Goal: Task Accomplishment & Management: Use online tool/utility

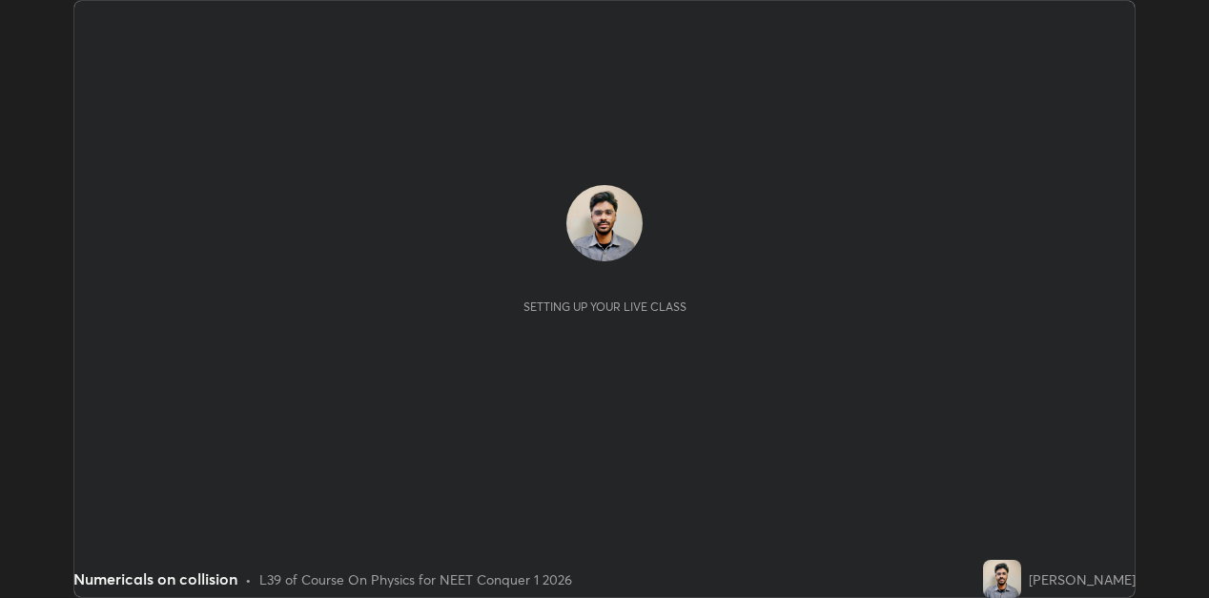
scroll to position [598, 1209]
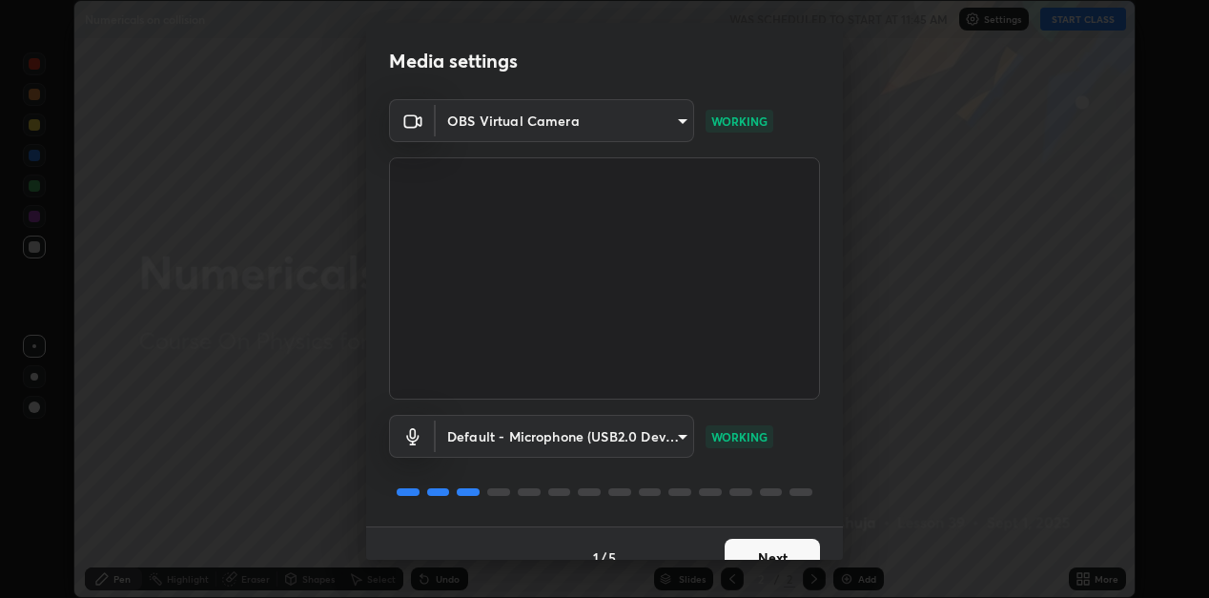
click at [750, 544] on button "Next" at bounding box center [772, 558] width 95 height 38
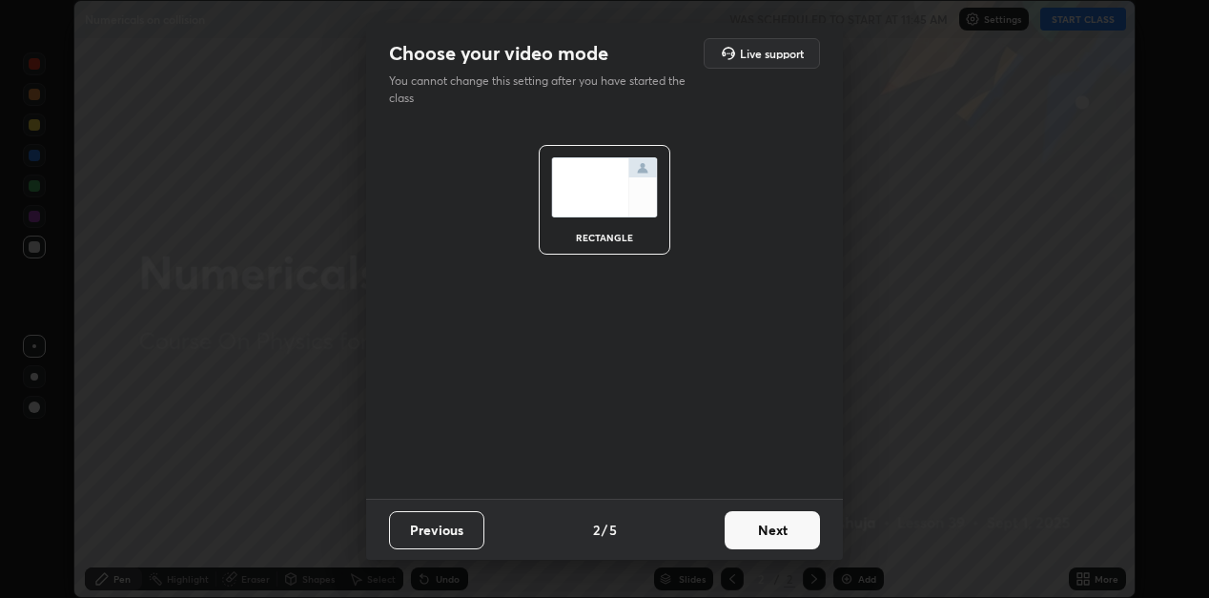
click at [758, 526] on button "Next" at bounding box center [772, 530] width 95 height 38
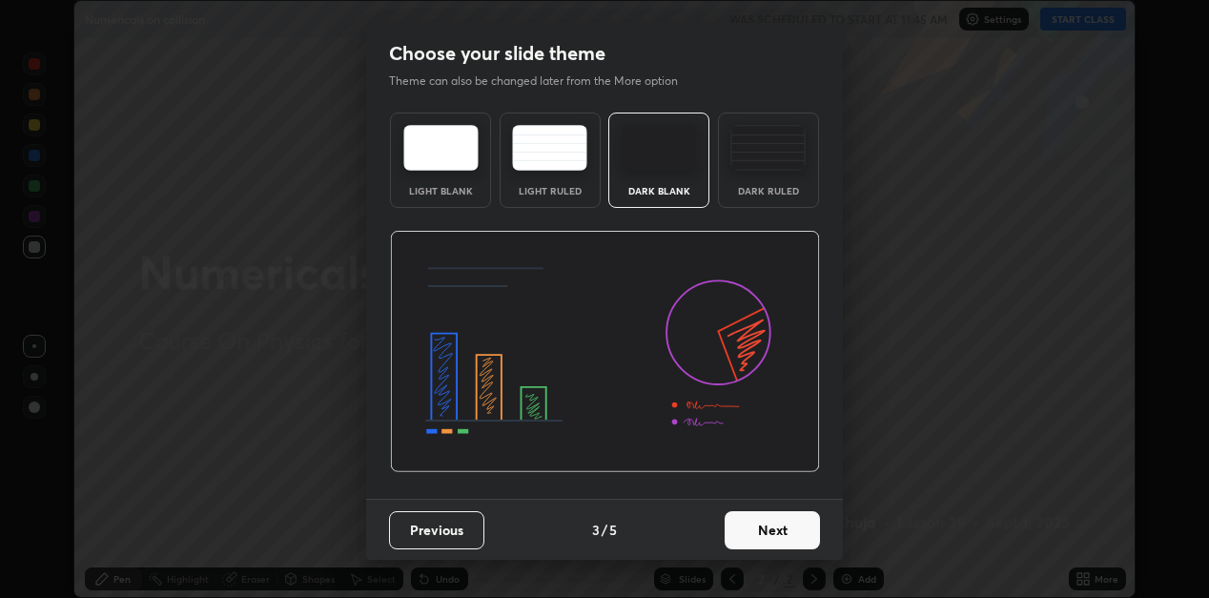
click at [753, 178] on div "Dark Ruled" at bounding box center [768, 160] width 101 height 95
click at [775, 512] on button "Next" at bounding box center [772, 530] width 95 height 38
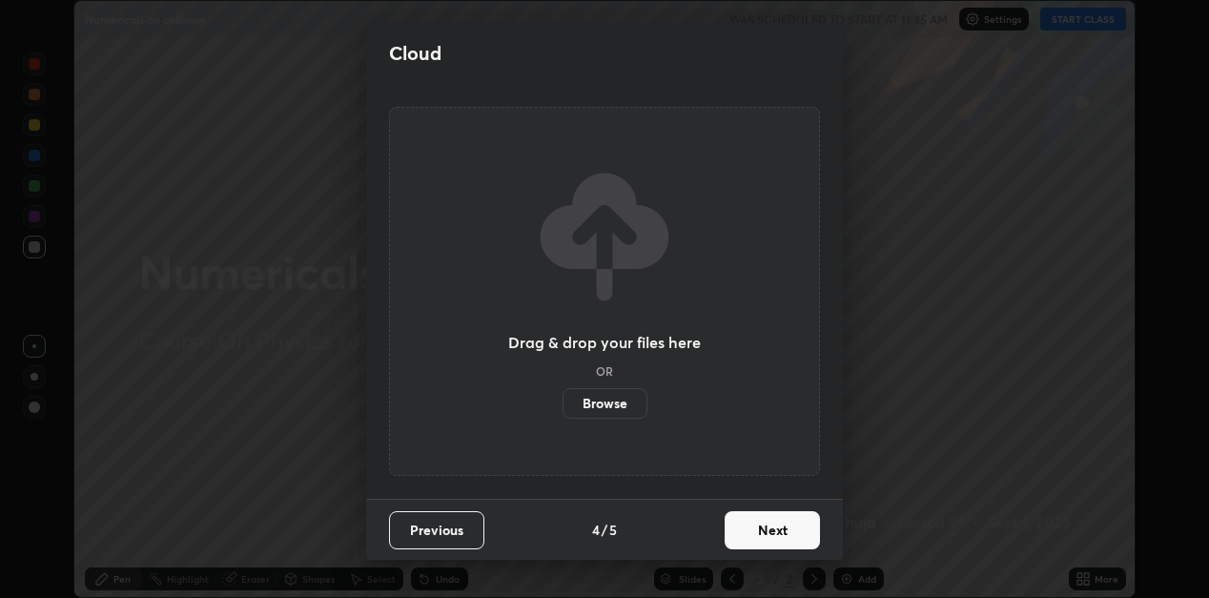
click at [778, 526] on button "Next" at bounding box center [772, 530] width 95 height 38
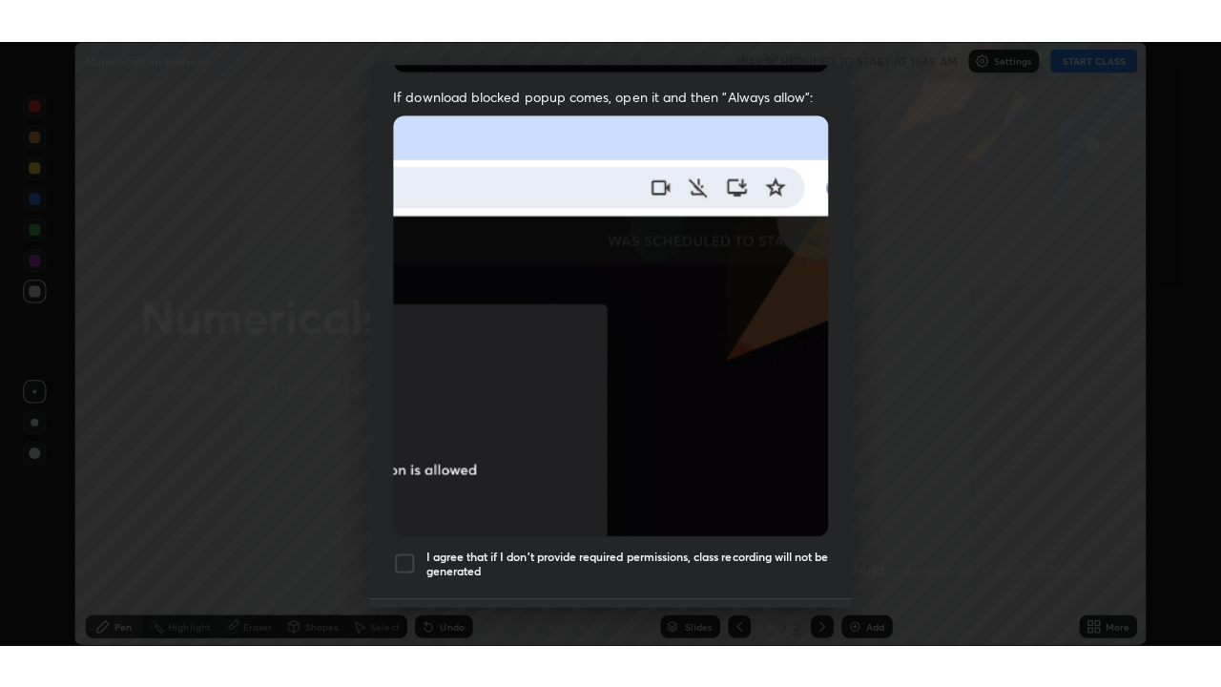
scroll to position [417, 0]
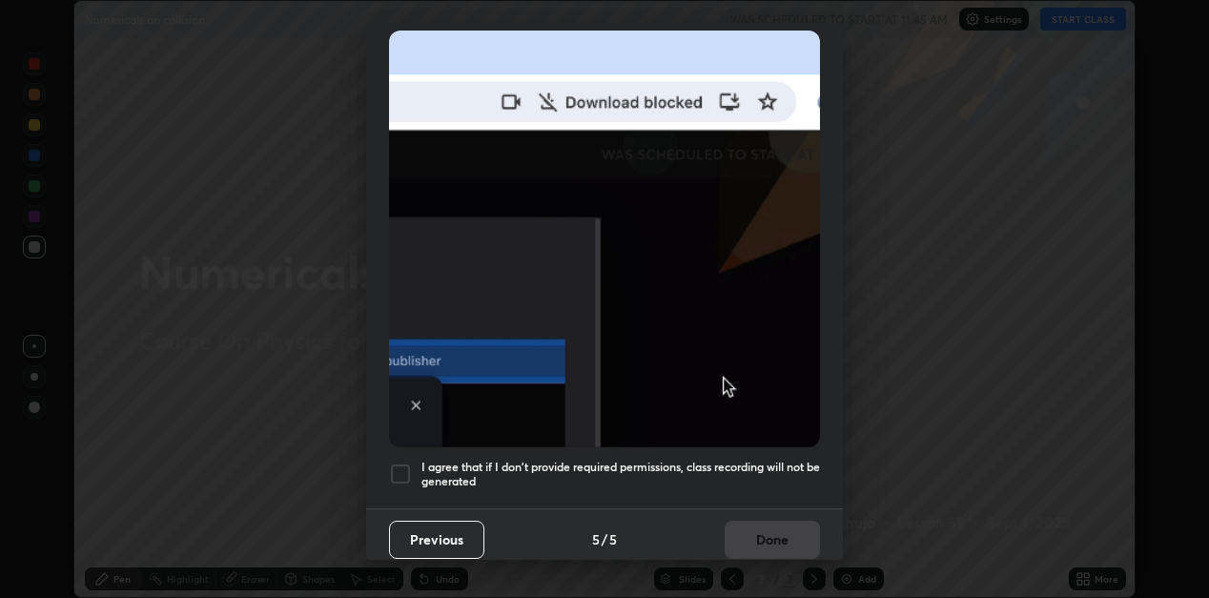
click at [583, 460] on h5 "I agree that if I don't provide required permissions, class recording will not …" at bounding box center [621, 475] width 399 height 30
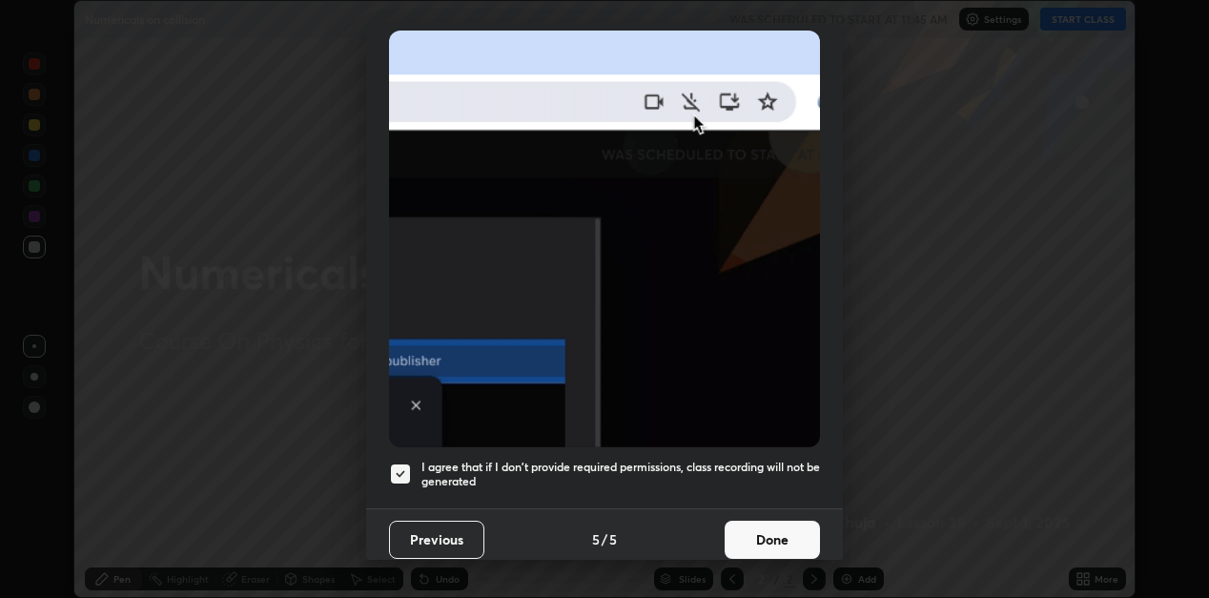
click at [756, 522] on button "Done" at bounding box center [772, 540] width 95 height 38
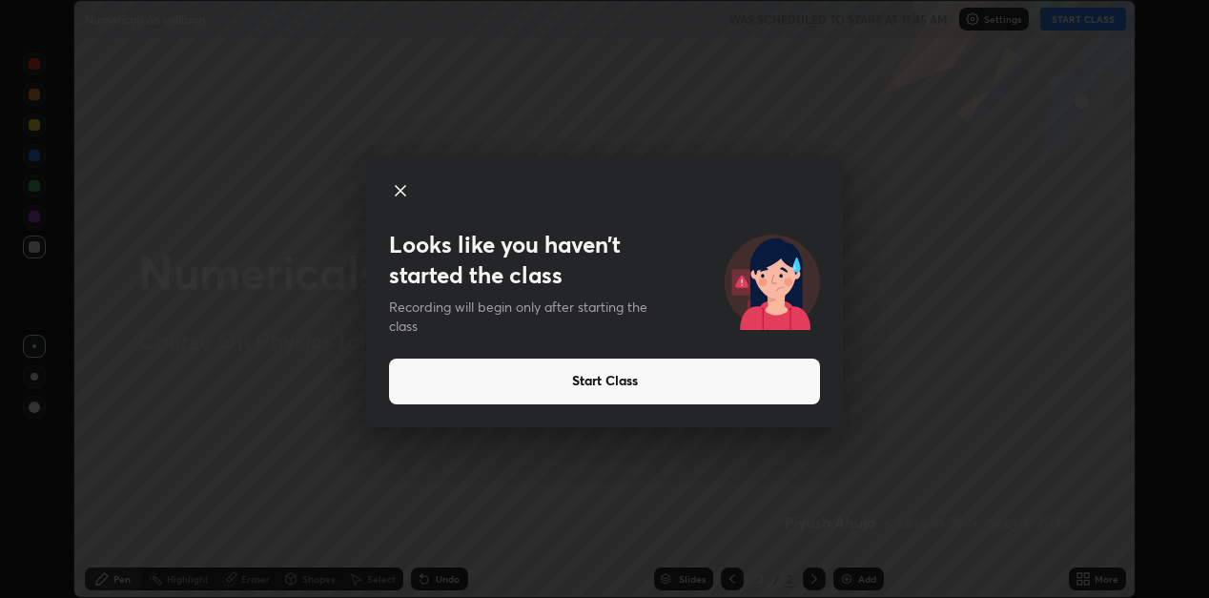
click at [752, 378] on button "Start Class" at bounding box center [604, 382] width 431 height 46
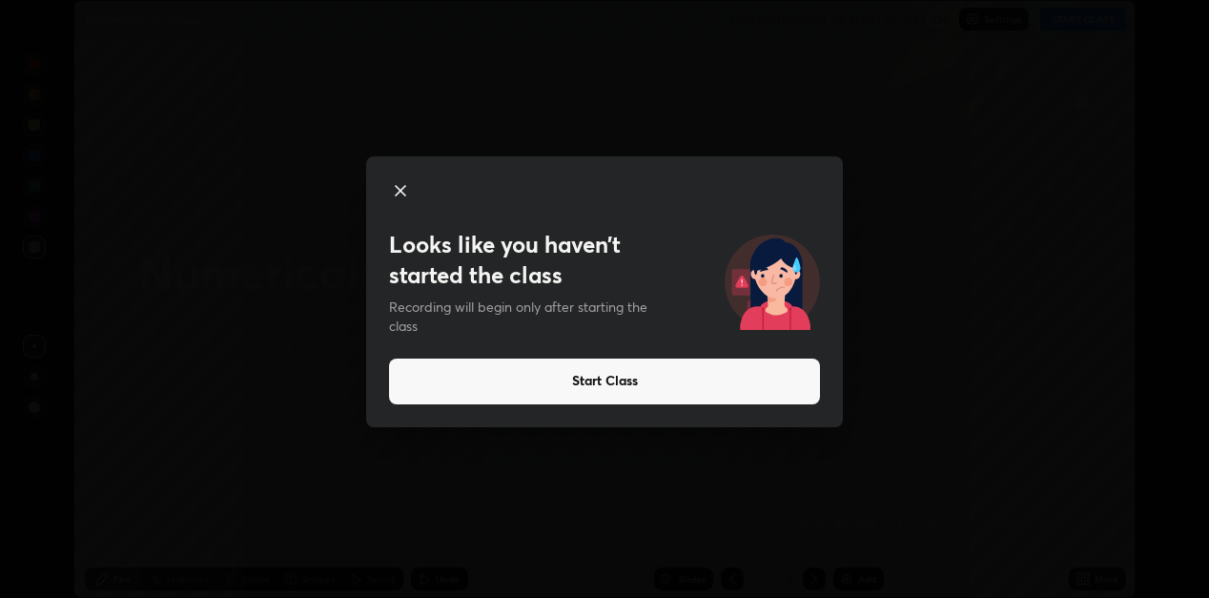
click at [694, 388] on button "Start Class" at bounding box center [604, 382] width 431 height 46
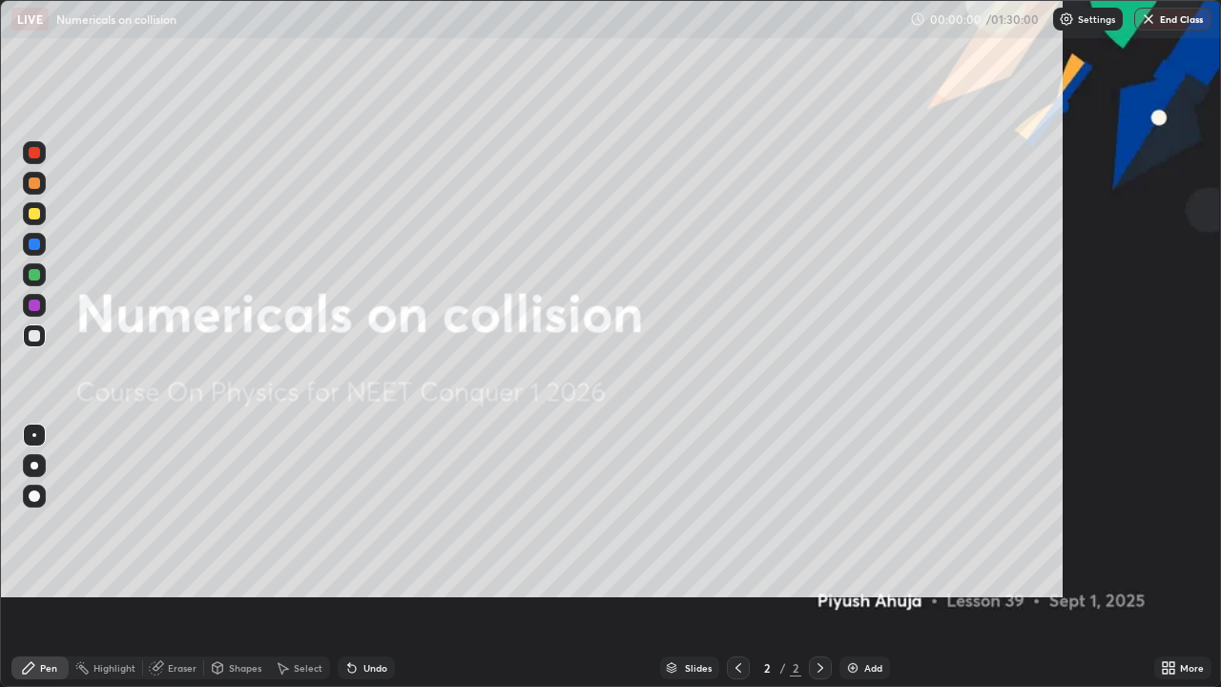
scroll to position [687, 1221]
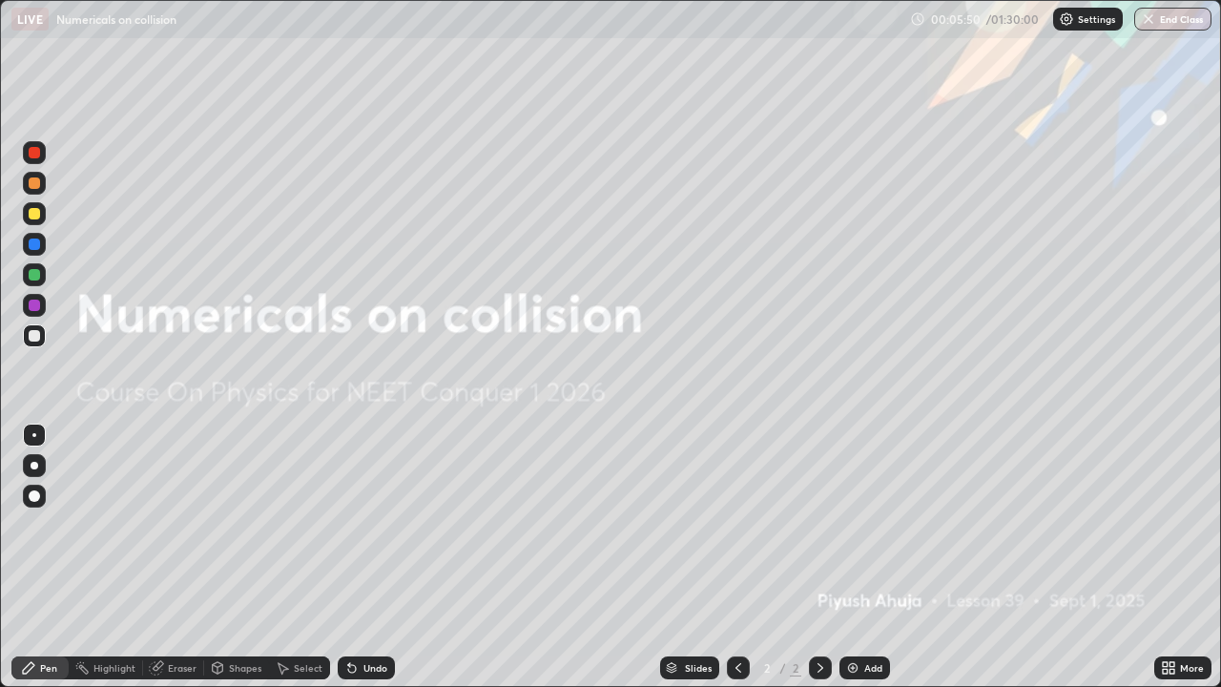
click at [864, 597] on div "Add" at bounding box center [873, 668] width 18 height 10
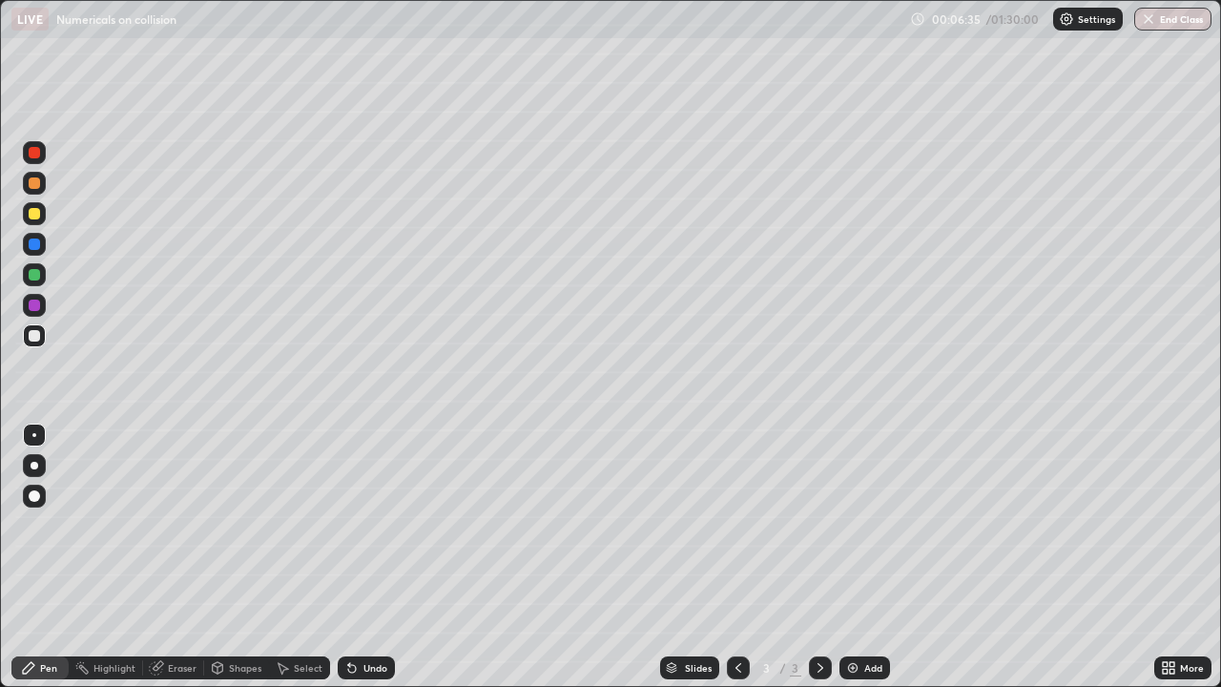
click at [228, 597] on div "Shapes" at bounding box center [236, 667] width 65 height 23
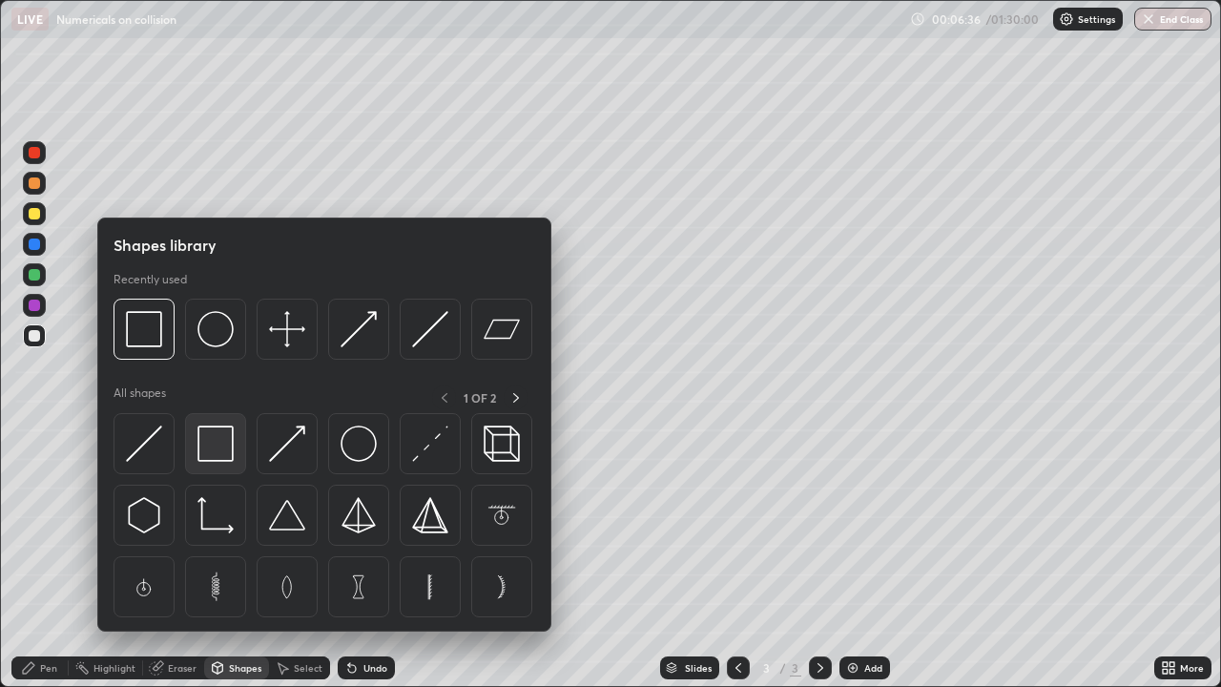
click at [220, 445] on img at bounding box center [215, 443] width 36 height 36
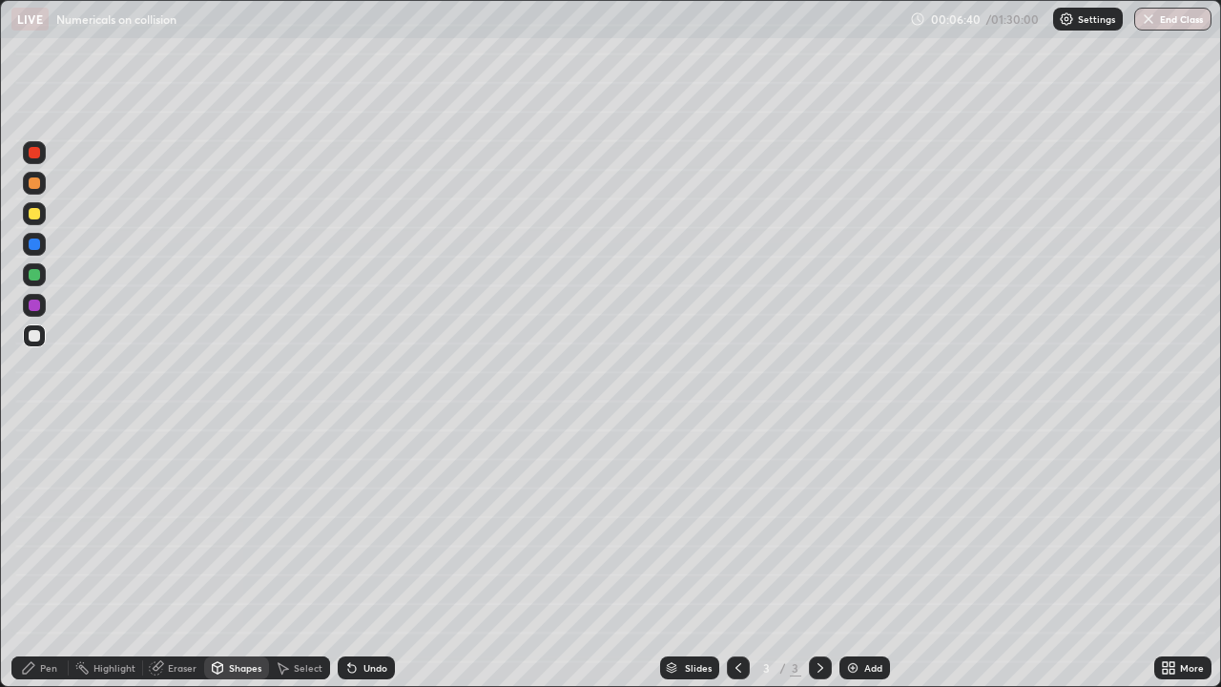
click at [226, 597] on div "Shapes" at bounding box center [236, 667] width 65 height 23
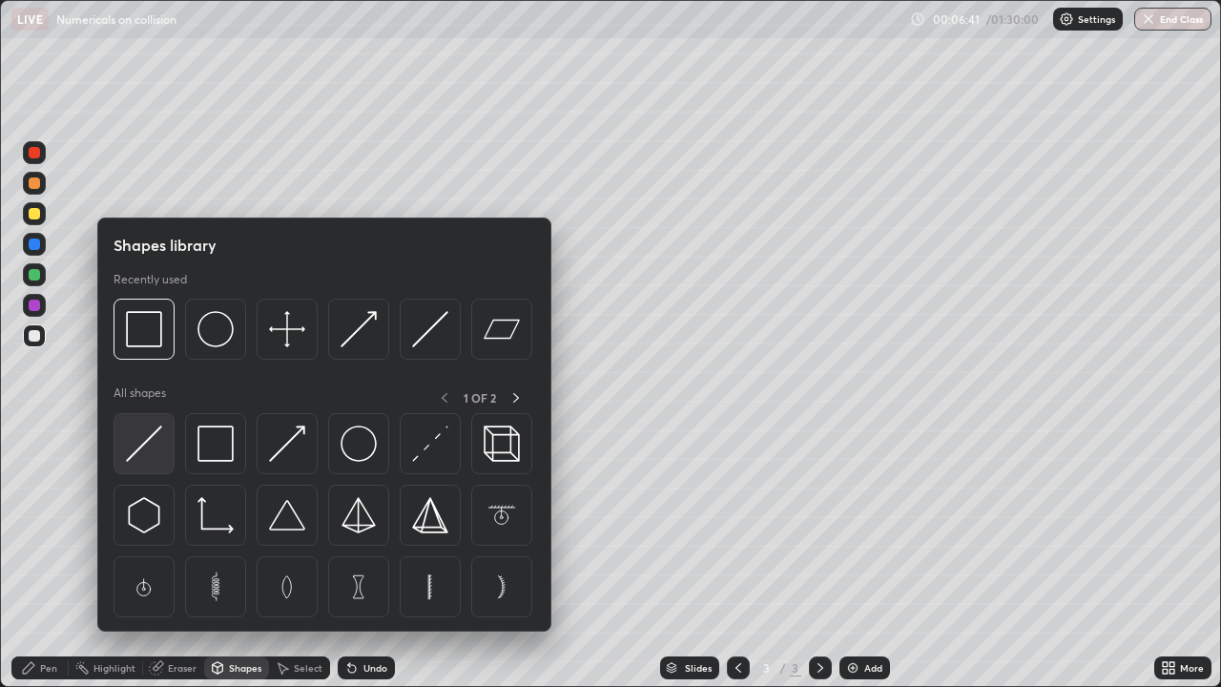
click at [143, 442] on img at bounding box center [144, 443] width 36 height 36
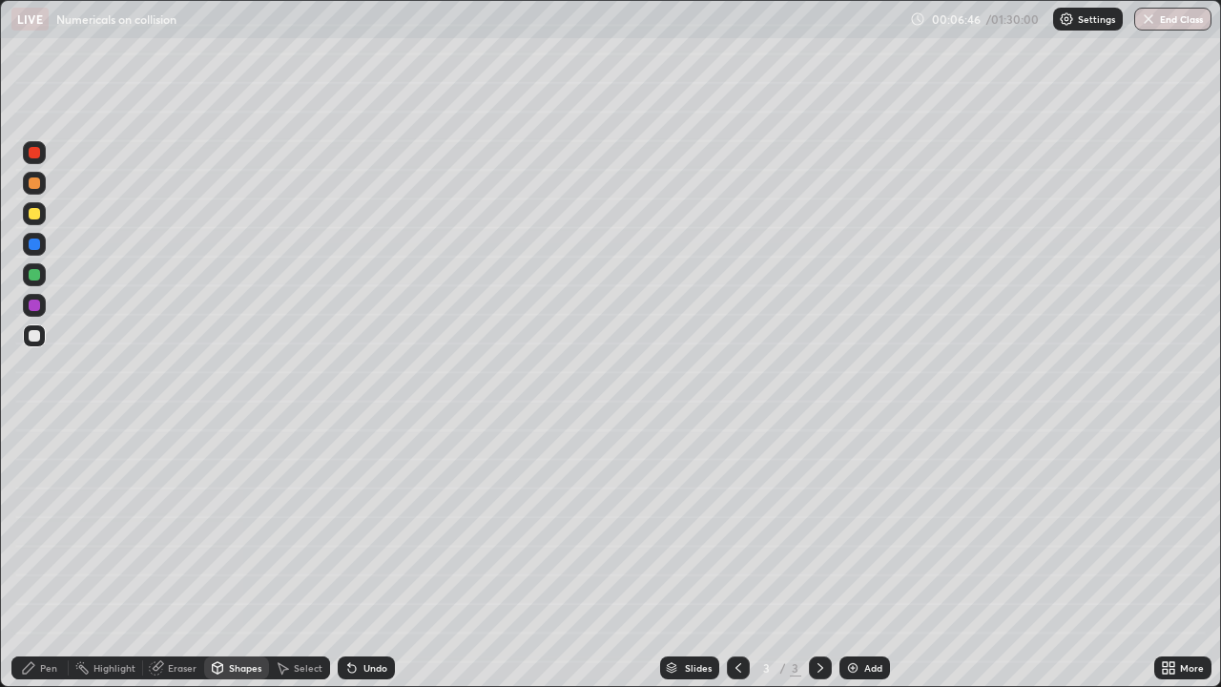
click at [246, 597] on div "Shapes" at bounding box center [245, 668] width 32 height 10
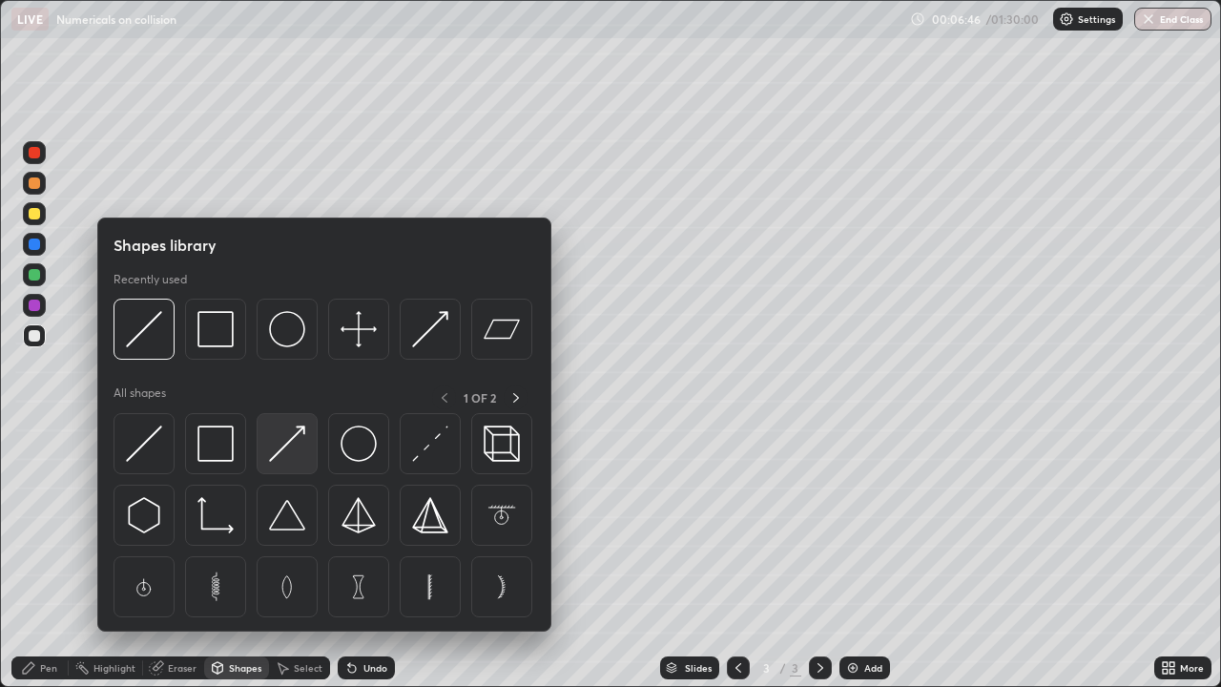
click at [286, 439] on img at bounding box center [287, 443] width 36 height 36
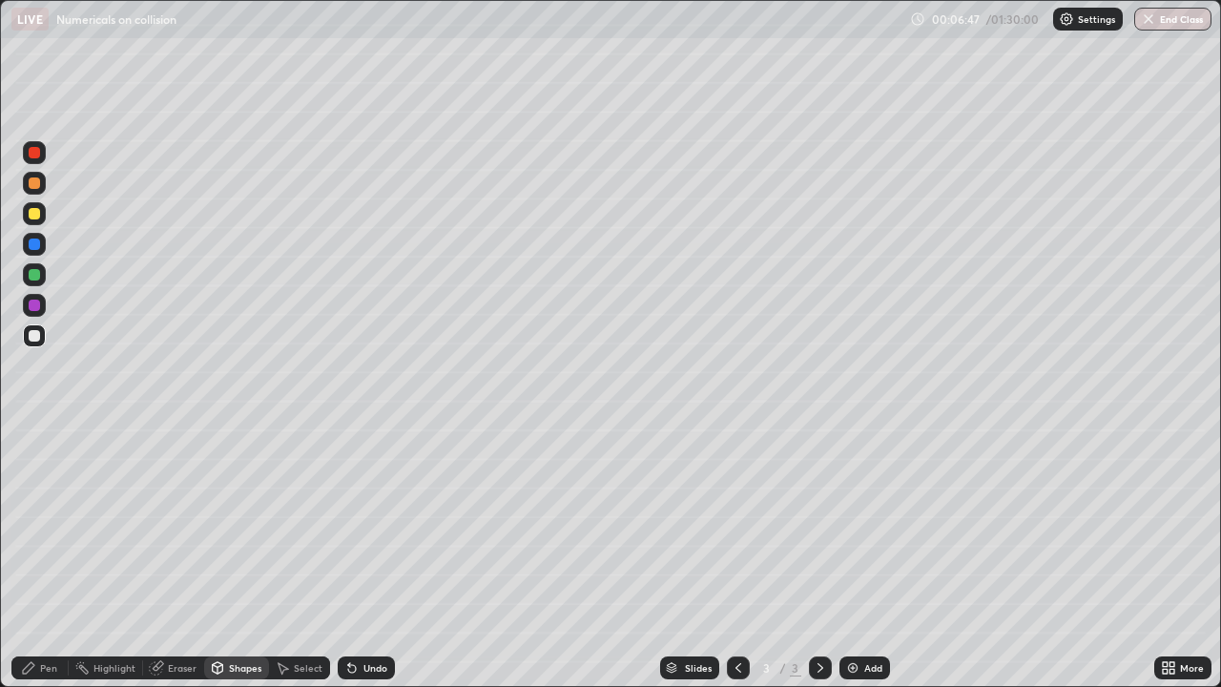
click at [28, 273] on div at bounding box center [34, 274] width 23 height 23
click at [38, 210] on div at bounding box center [34, 213] width 11 height 11
click at [374, 597] on div "Undo" at bounding box center [375, 668] width 24 height 10
click at [45, 597] on div "Pen" at bounding box center [39, 667] width 57 height 23
click at [181, 597] on div "Eraser" at bounding box center [182, 668] width 29 height 10
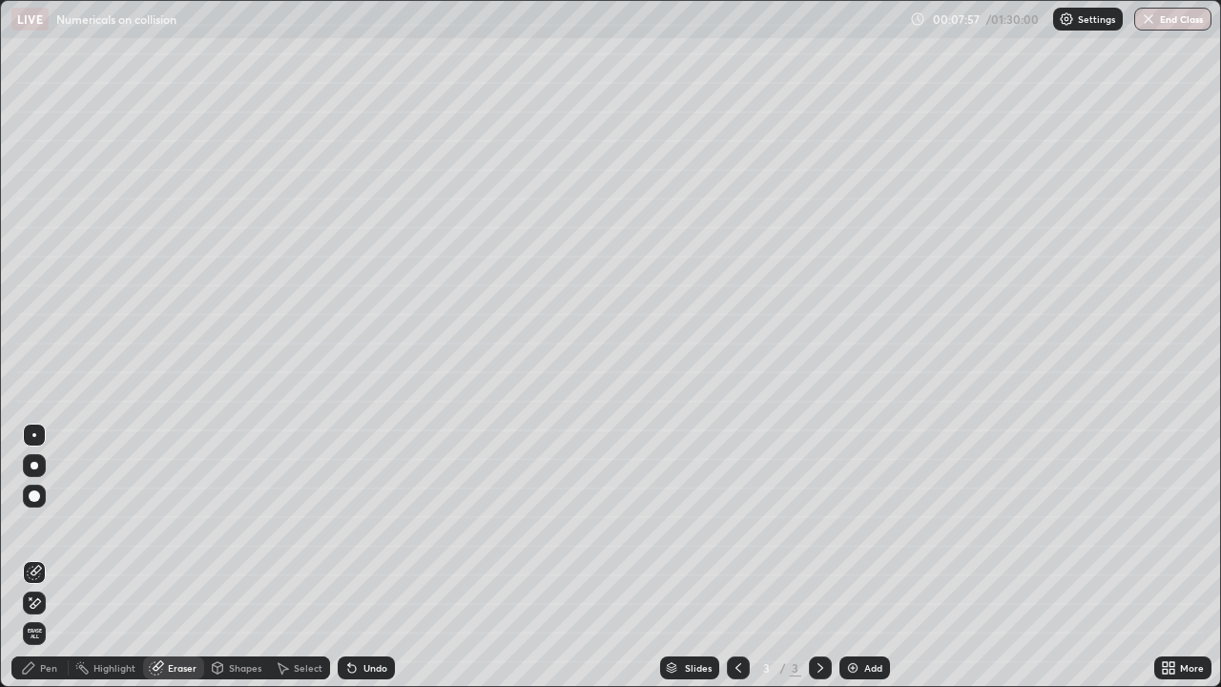
click at [38, 597] on icon at bounding box center [34, 603] width 15 height 16
click at [48, 597] on div "Pen" at bounding box center [48, 668] width 17 height 10
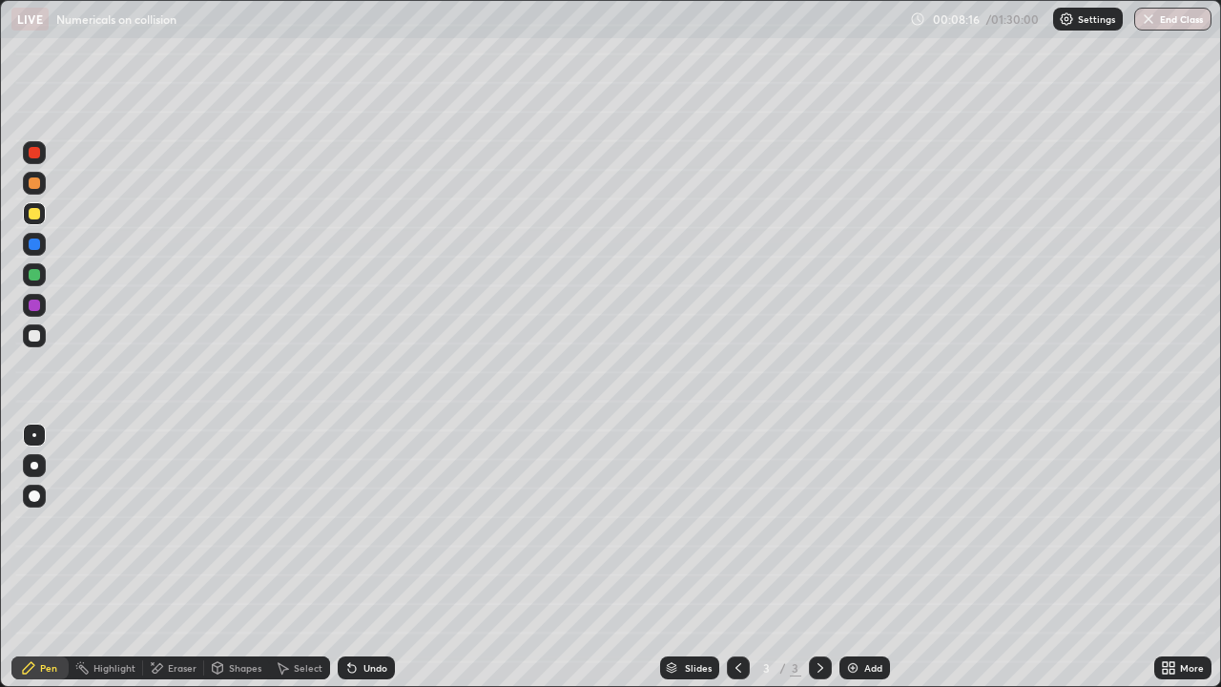
click at [236, 597] on div "Shapes" at bounding box center [245, 668] width 32 height 10
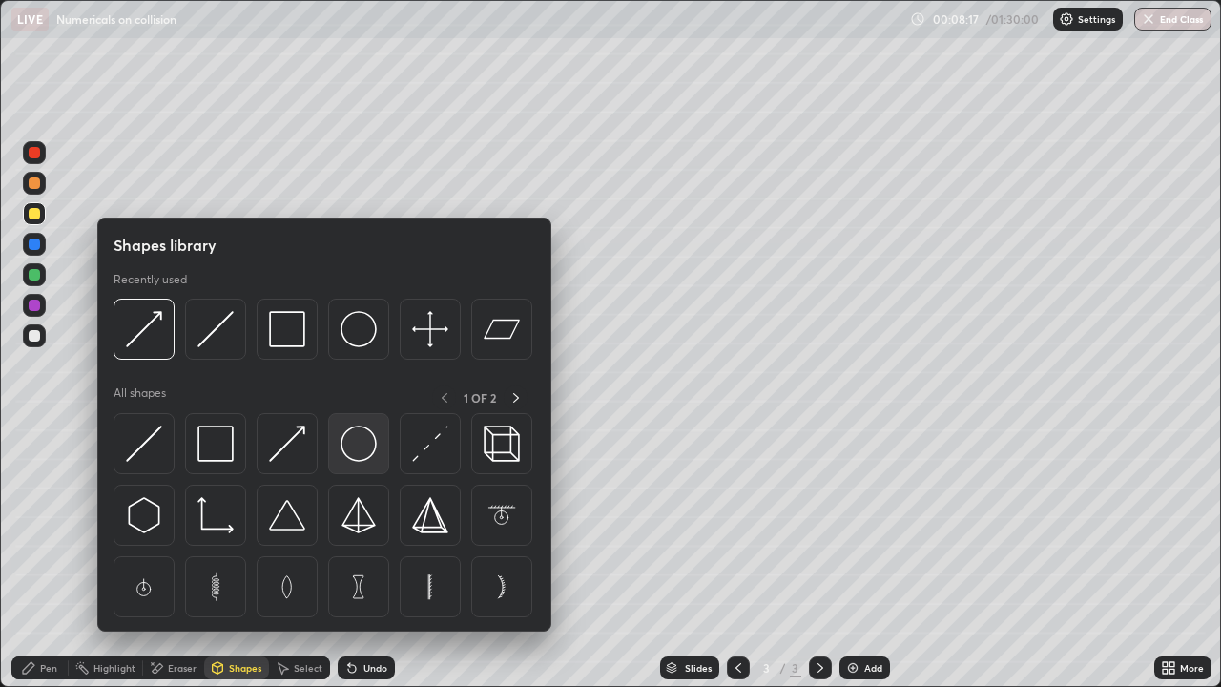
click at [362, 438] on img at bounding box center [359, 443] width 36 height 36
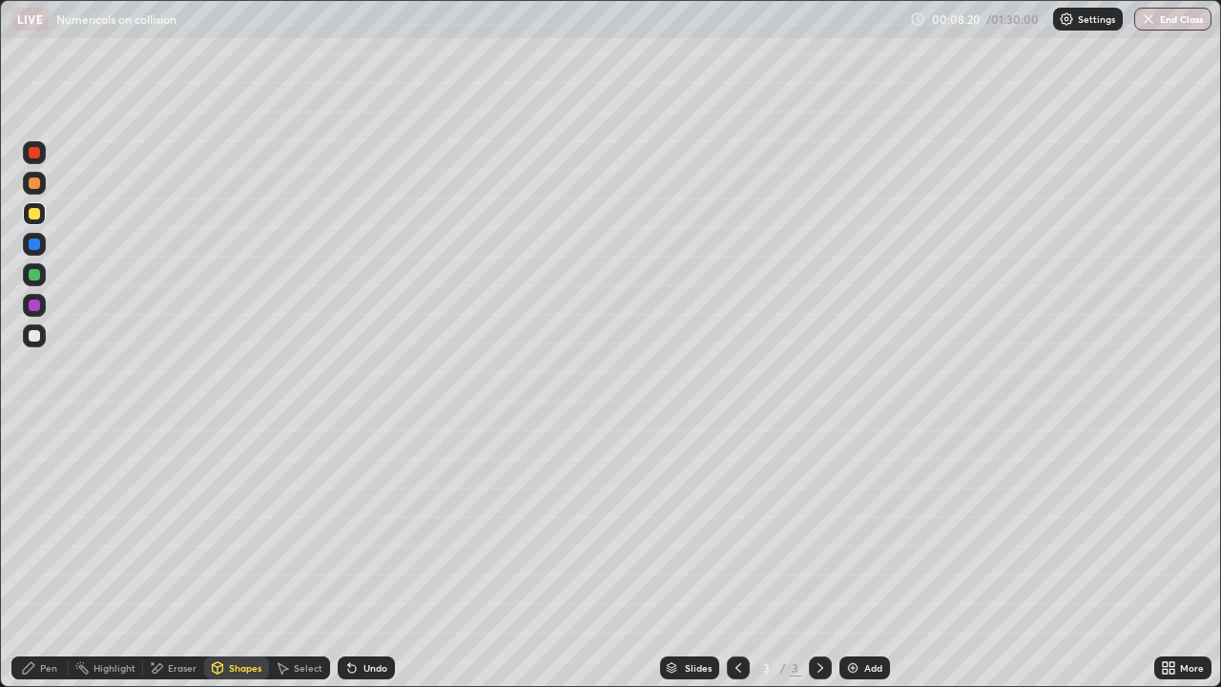
click at [363, 597] on div "Undo" at bounding box center [375, 668] width 24 height 10
click at [33, 239] on div at bounding box center [34, 243] width 11 height 11
click at [52, 597] on div "Pen" at bounding box center [48, 668] width 17 height 10
click at [31, 153] on div at bounding box center [34, 152] width 11 height 11
click at [33, 333] on div at bounding box center [34, 335] width 11 height 11
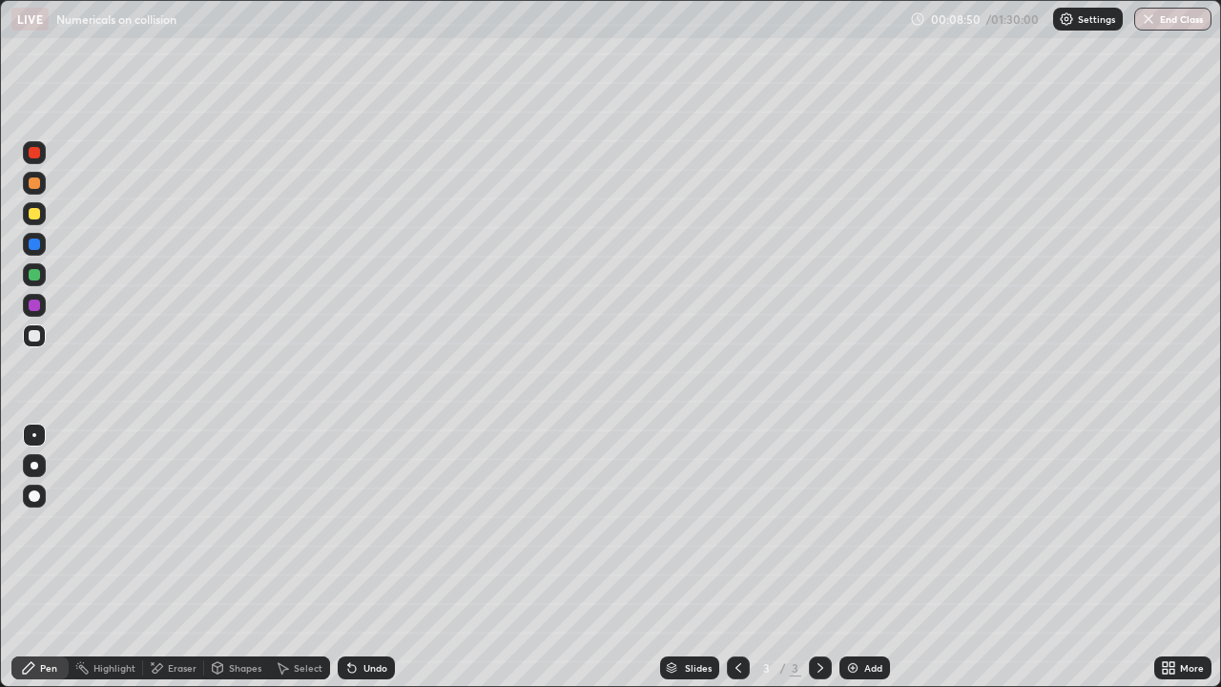
click at [180, 597] on div "Eraser" at bounding box center [182, 668] width 29 height 10
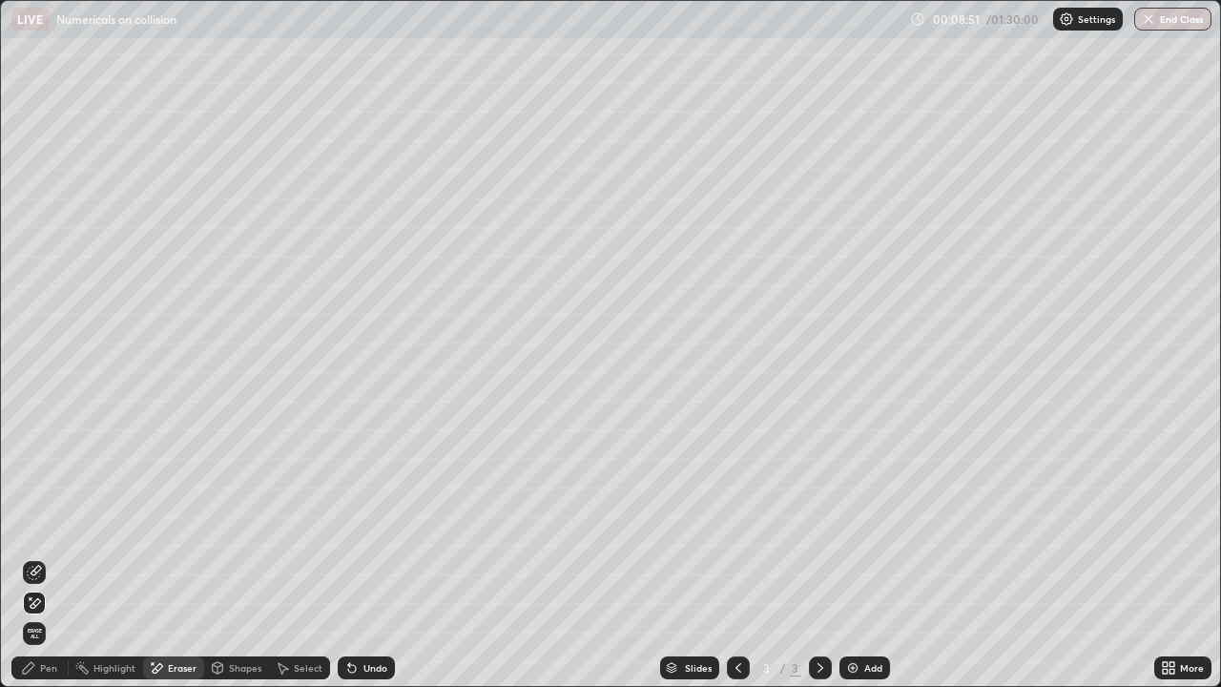
click at [55, 597] on div "Pen" at bounding box center [48, 668] width 17 height 10
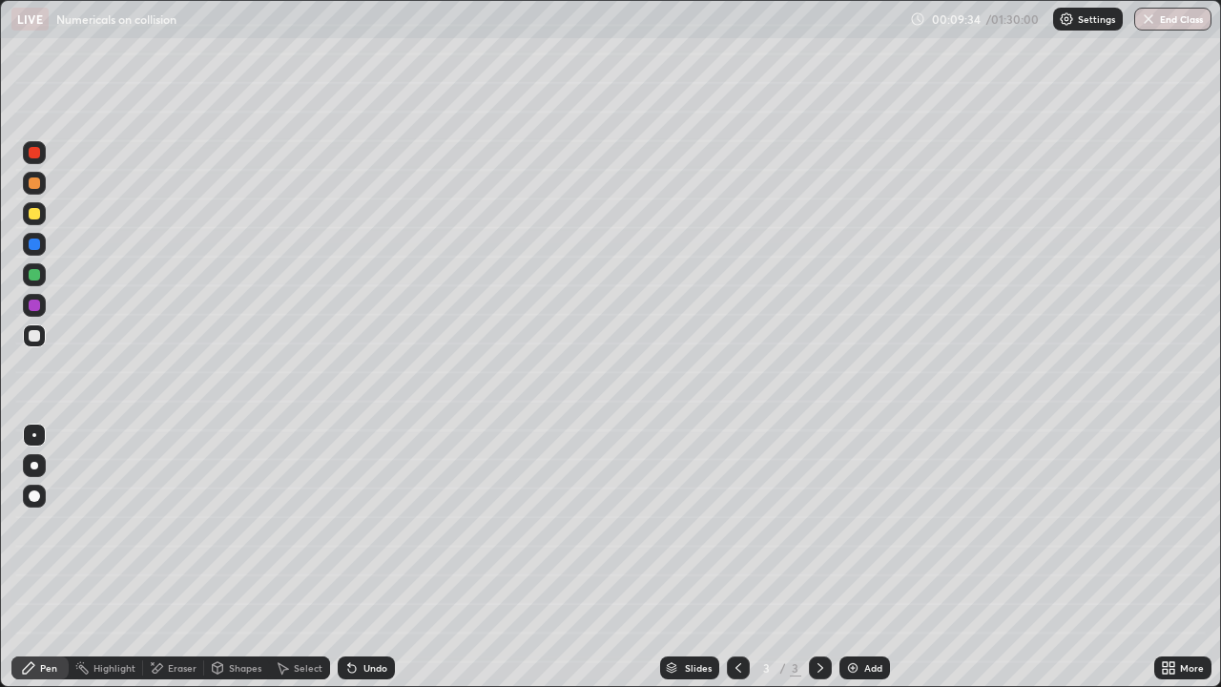
click at [194, 597] on div "Eraser" at bounding box center [182, 668] width 29 height 10
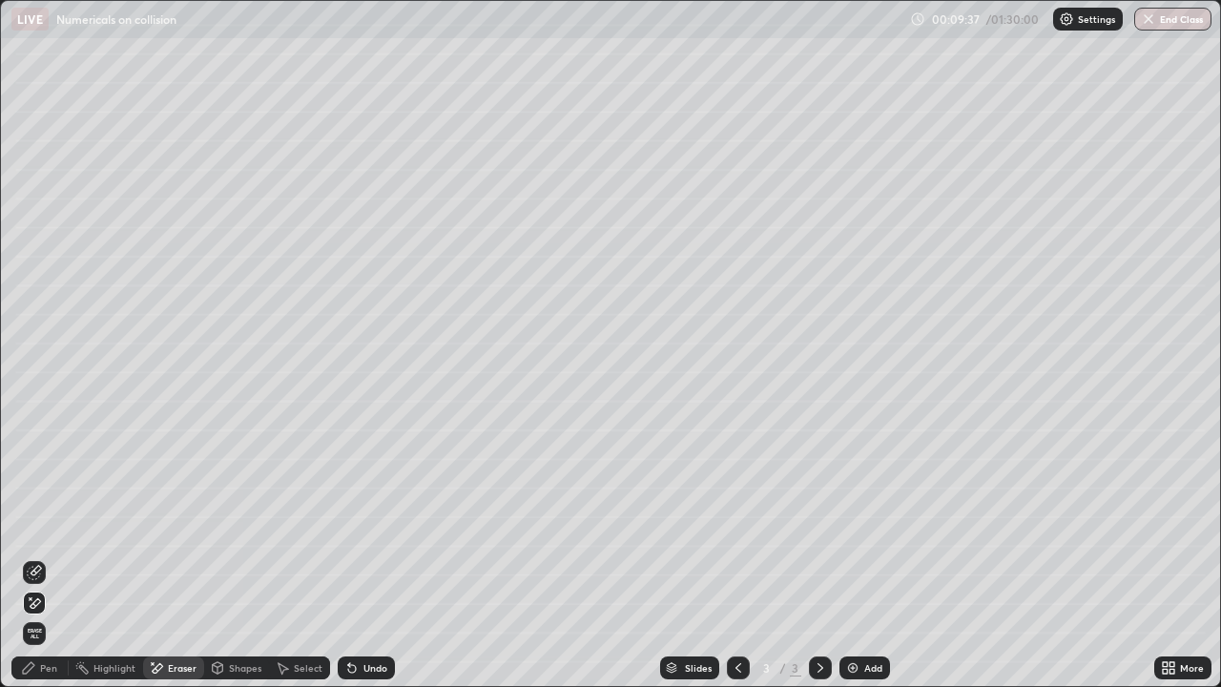
click at [52, 597] on div "Pen" at bounding box center [39, 667] width 57 height 23
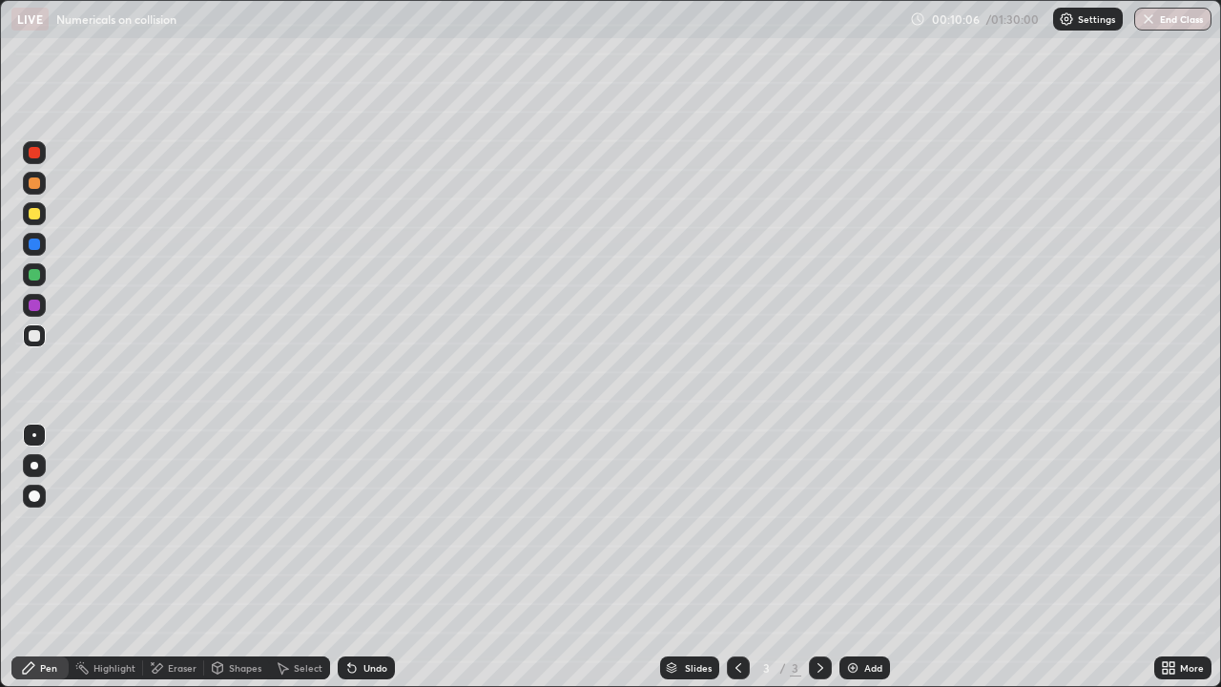
click at [34, 273] on div at bounding box center [34, 274] width 11 height 11
click at [380, 597] on div "Undo" at bounding box center [375, 668] width 24 height 10
click at [372, 597] on div "Undo" at bounding box center [375, 668] width 24 height 10
click at [375, 597] on div "Undo" at bounding box center [375, 668] width 24 height 10
click at [172, 597] on div "Eraser" at bounding box center [182, 668] width 29 height 10
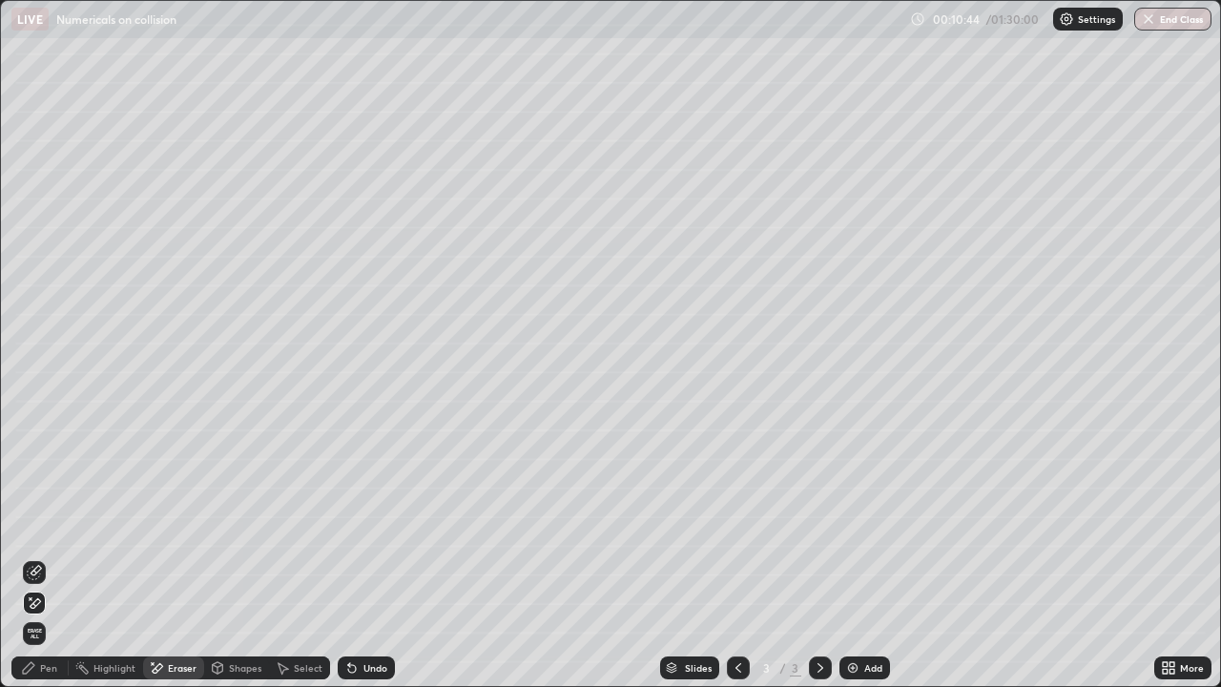
click at [54, 597] on div "Pen" at bounding box center [39, 667] width 57 height 23
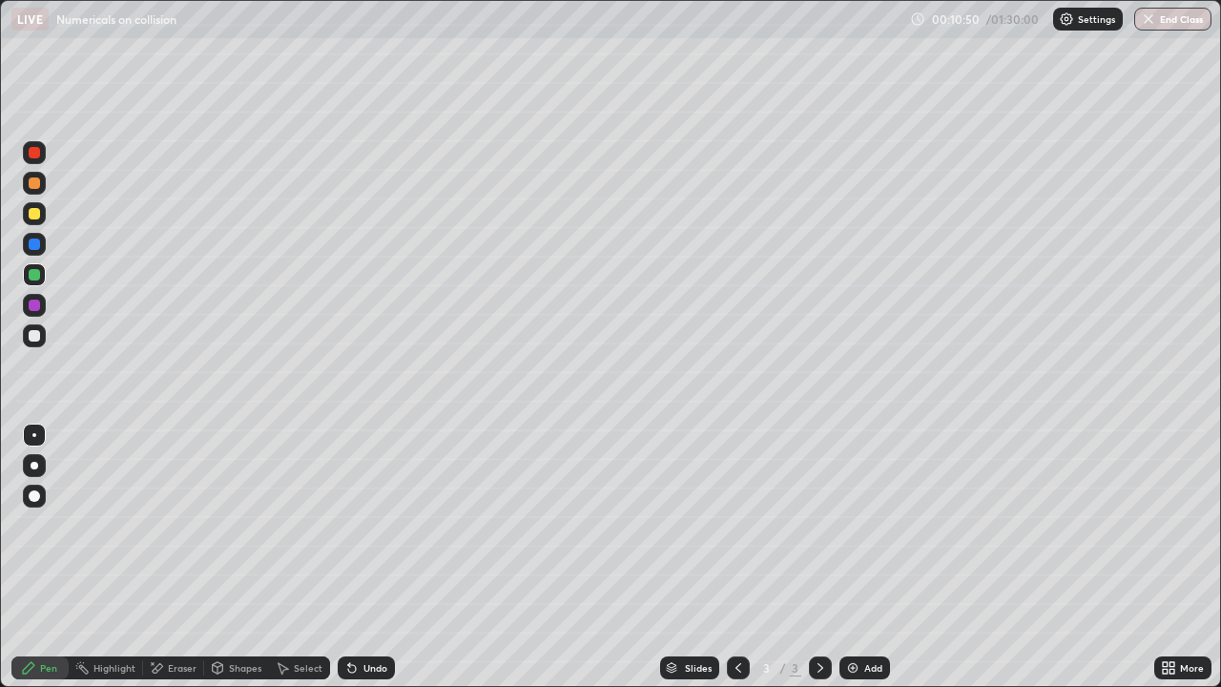
click at [371, 597] on div "Undo" at bounding box center [375, 668] width 24 height 10
click at [358, 597] on div "Undo" at bounding box center [366, 667] width 57 height 23
click at [159, 597] on div "Eraser" at bounding box center [173, 667] width 61 height 23
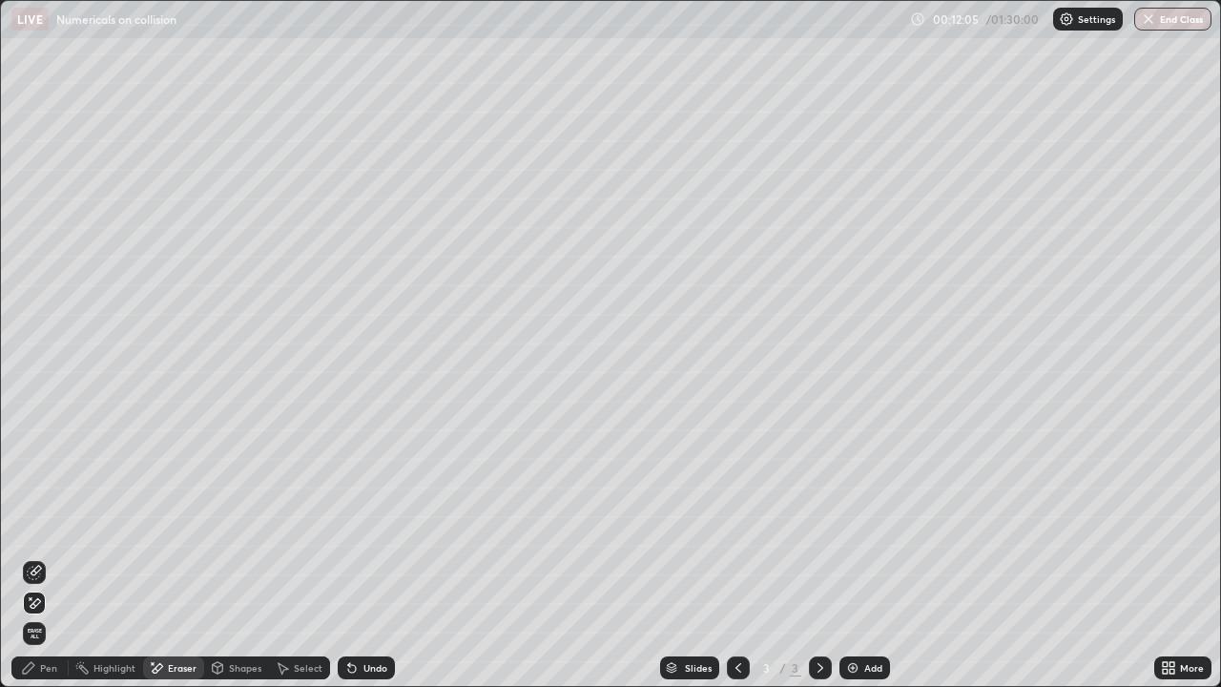
click at [39, 597] on div "Pen" at bounding box center [39, 667] width 57 height 23
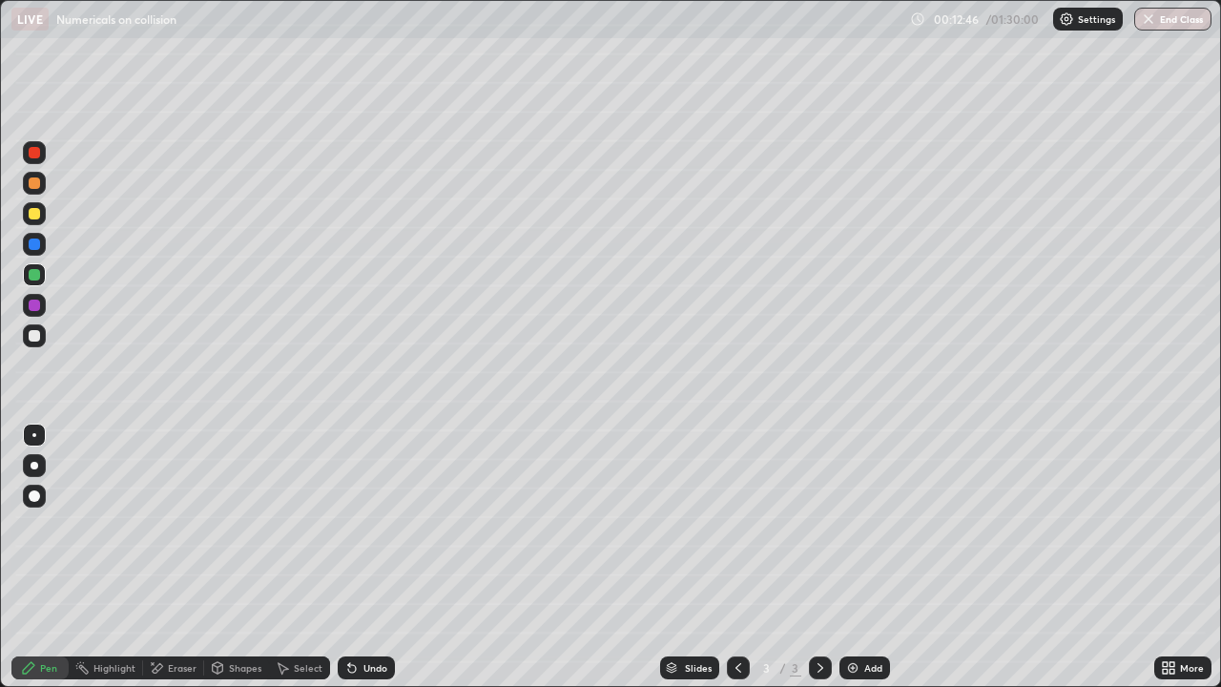
click at [851, 597] on img at bounding box center [852, 667] width 15 height 15
click at [736, 597] on icon at bounding box center [738, 667] width 15 height 15
click at [816, 597] on icon at bounding box center [820, 667] width 15 height 15
click at [738, 597] on icon at bounding box center [738, 667] width 15 height 15
click at [820, 597] on icon at bounding box center [820, 668] width 6 height 10
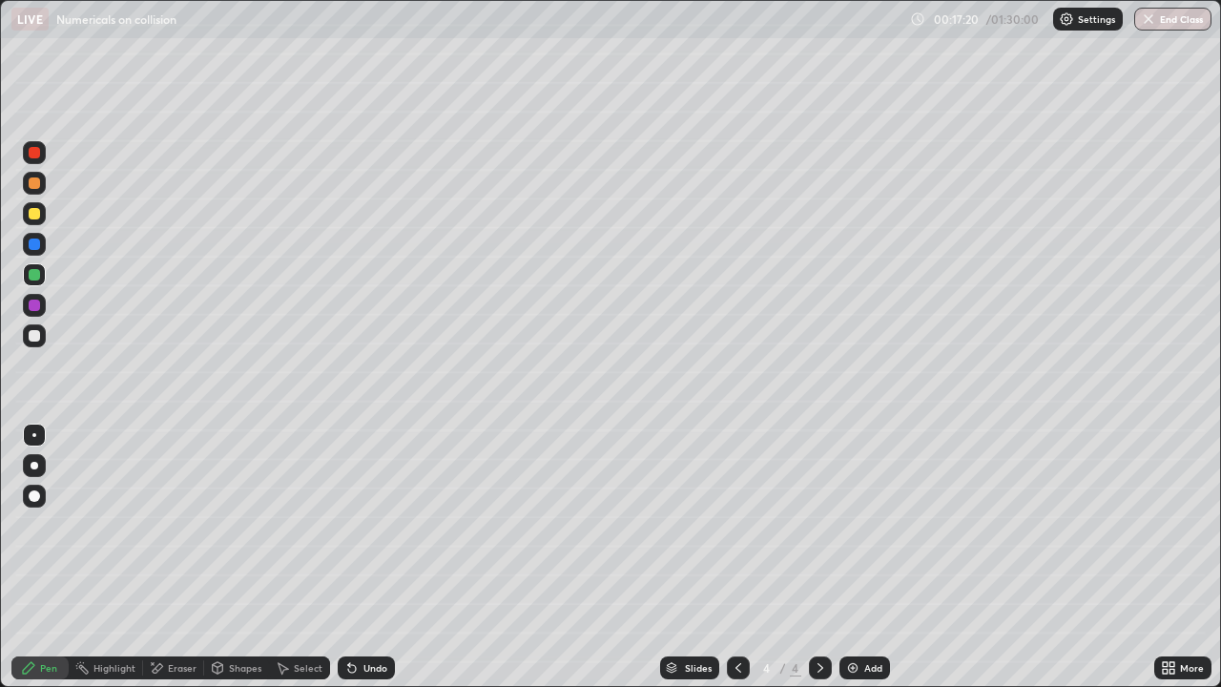
click at [737, 597] on div at bounding box center [738, 668] width 23 height 38
click at [813, 597] on icon at bounding box center [820, 667] width 15 height 15
click at [733, 597] on div at bounding box center [738, 667] width 23 height 23
click at [818, 597] on icon at bounding box center [820, 667] width 15 height 15
click at [855, 597] on img at bounding box center [852, 667] width 15 height 15
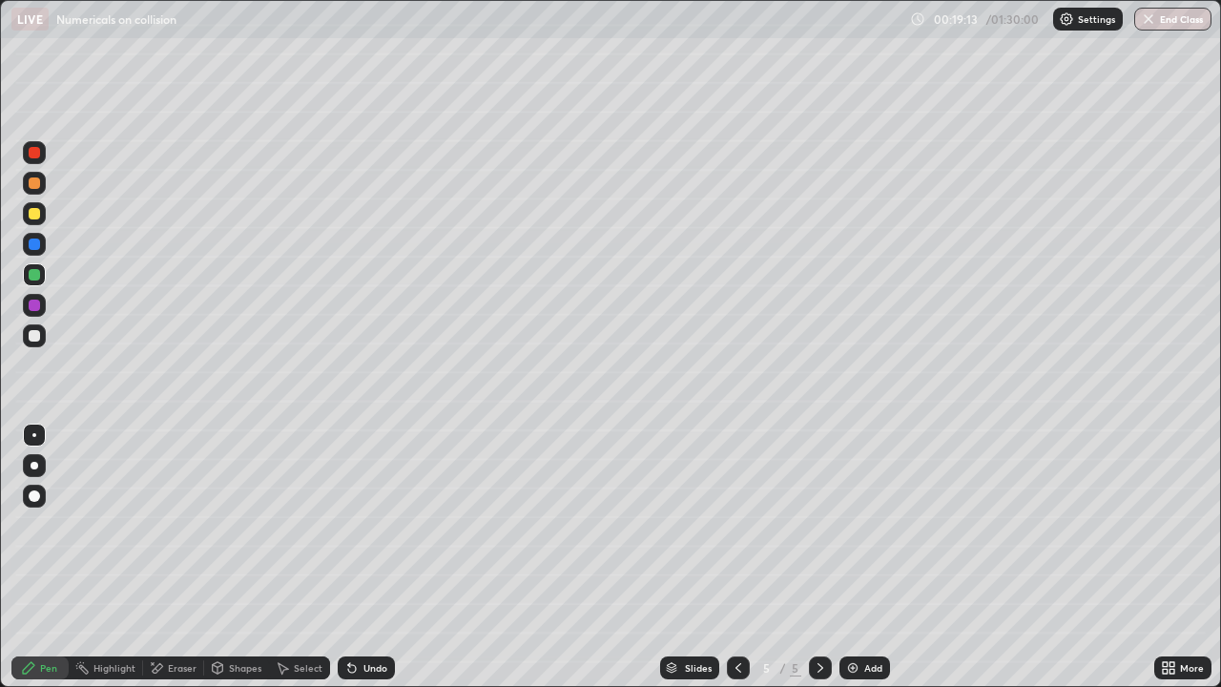
click at [240, 597] on div "Shapes" at bounding box center [245, 668] width 32 height 10
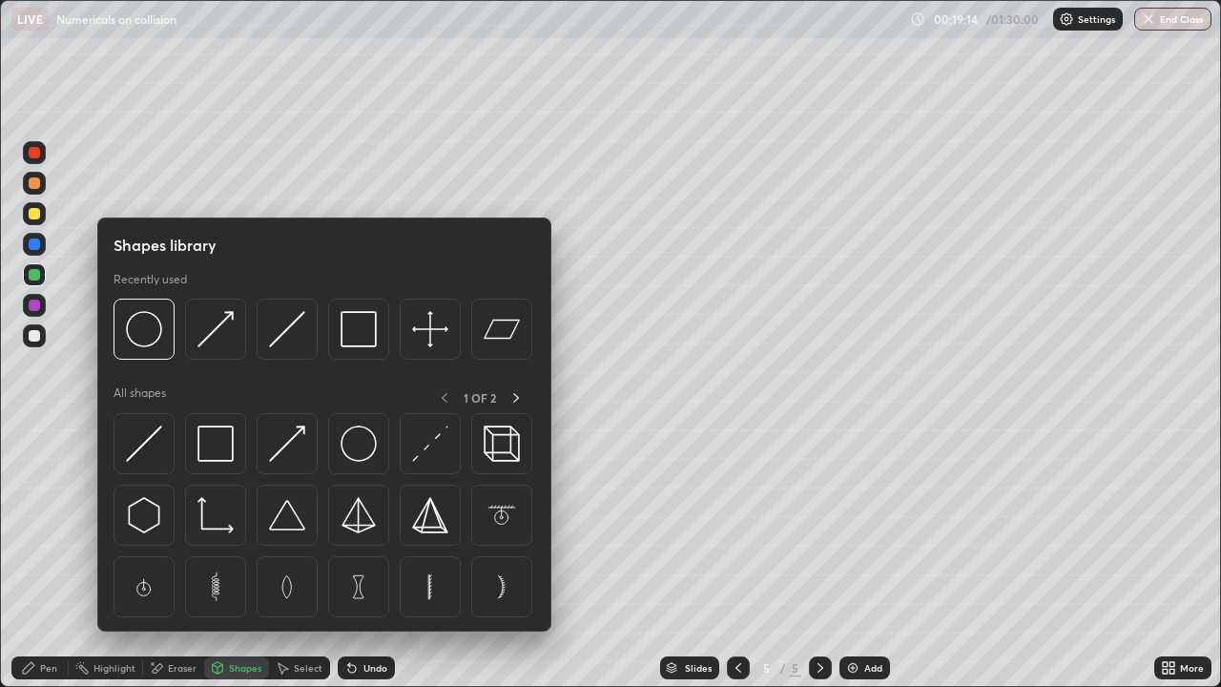
click at [174, 597] on div "Eraser" at bounding box center [182, 668] width 29 height 10
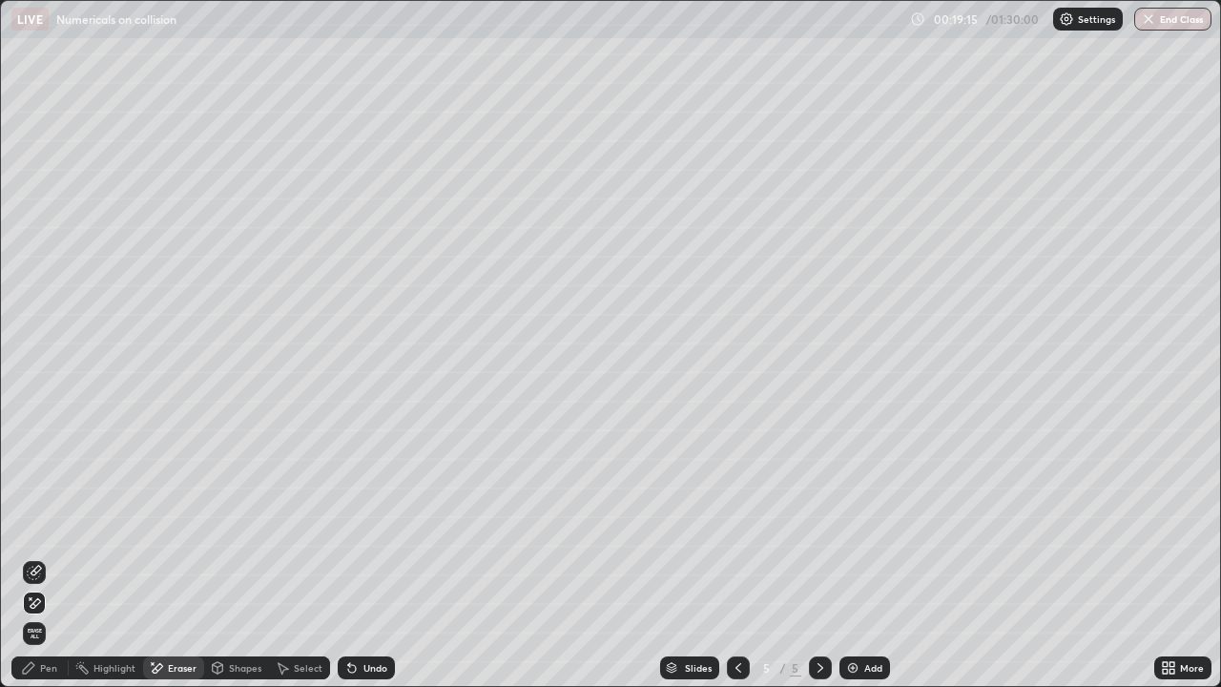
click at [41, 597] on span "Erase all" at bounding box center [34, 633] width 21 height 11
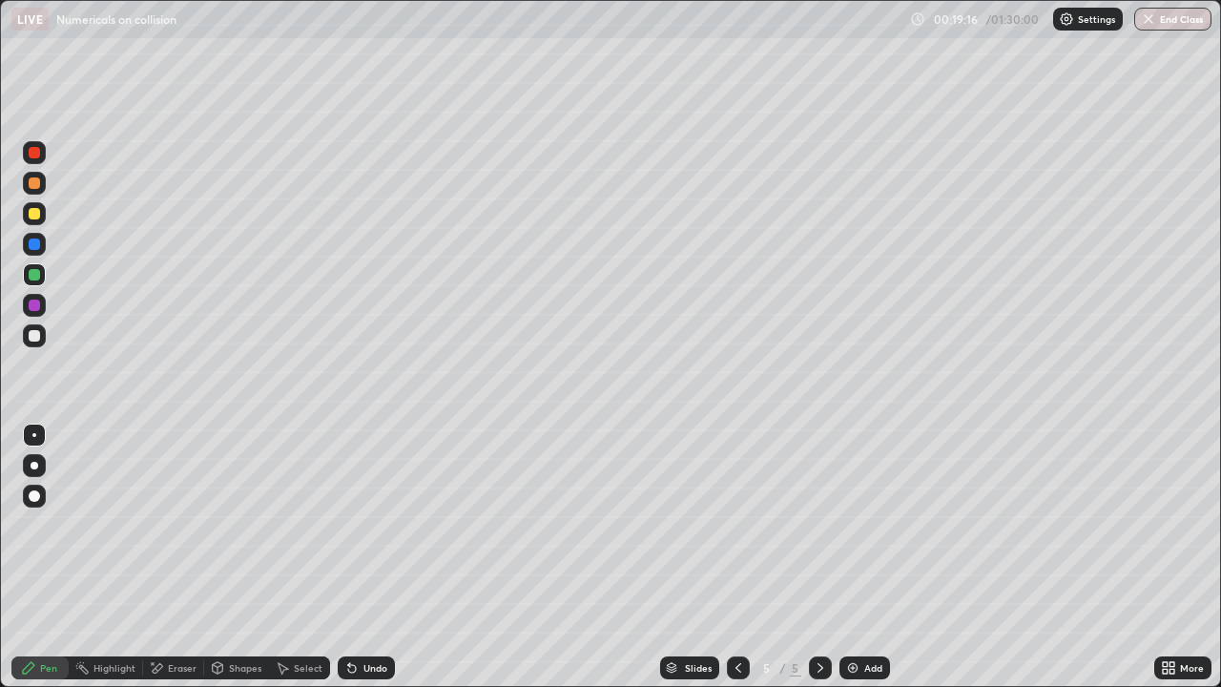
click at [303, 597] on div "Select" at bounding box center [308, 668] width 29 height 10
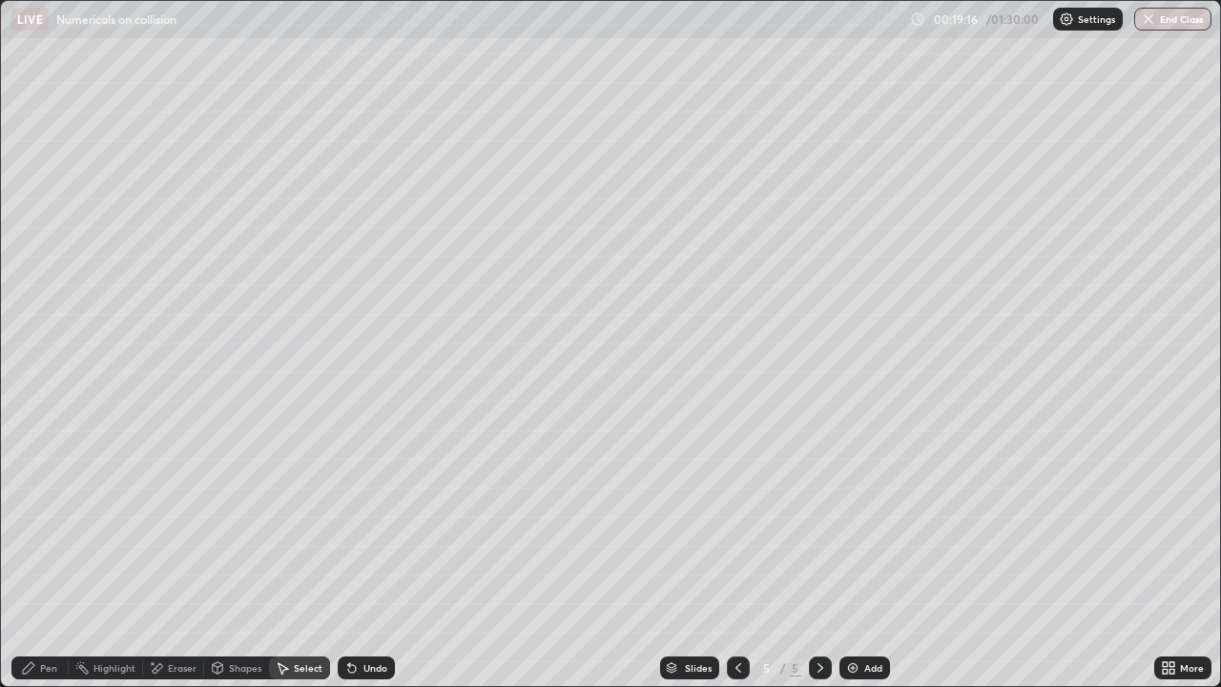
click at [254, 597] on div "Shapes" at bounding box center [245, 668] width 32 height 10
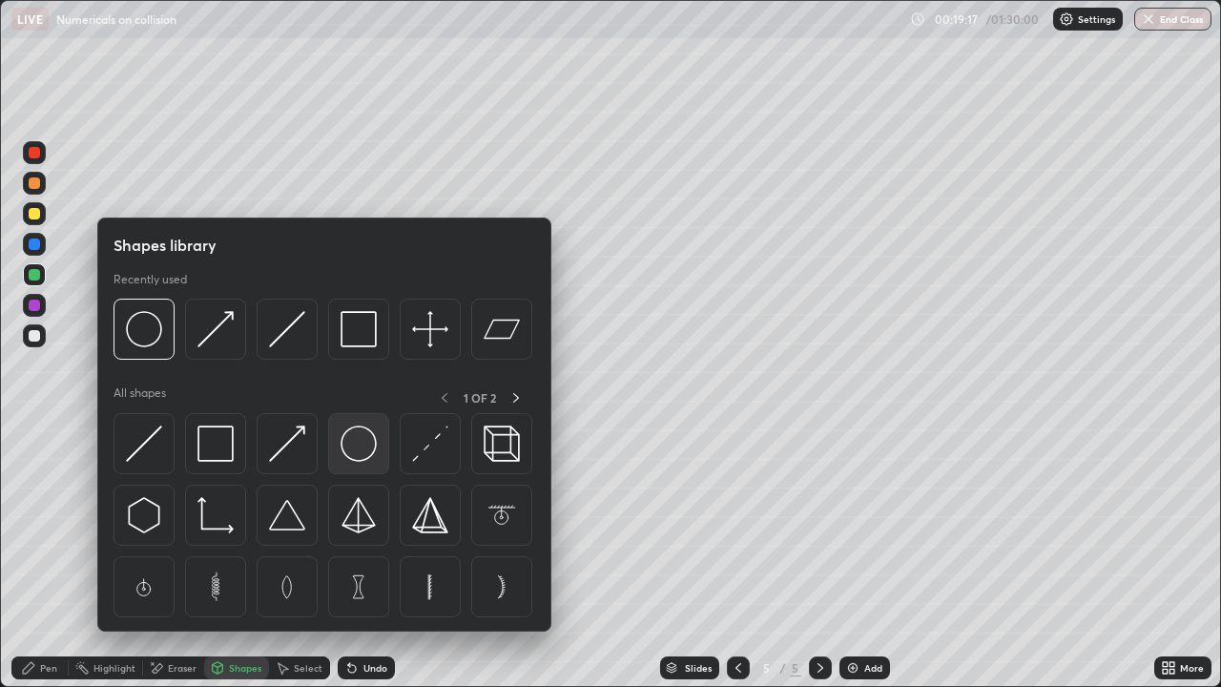
click at [361, 451] on img at bounding box center [359, 443] width 36 height 36
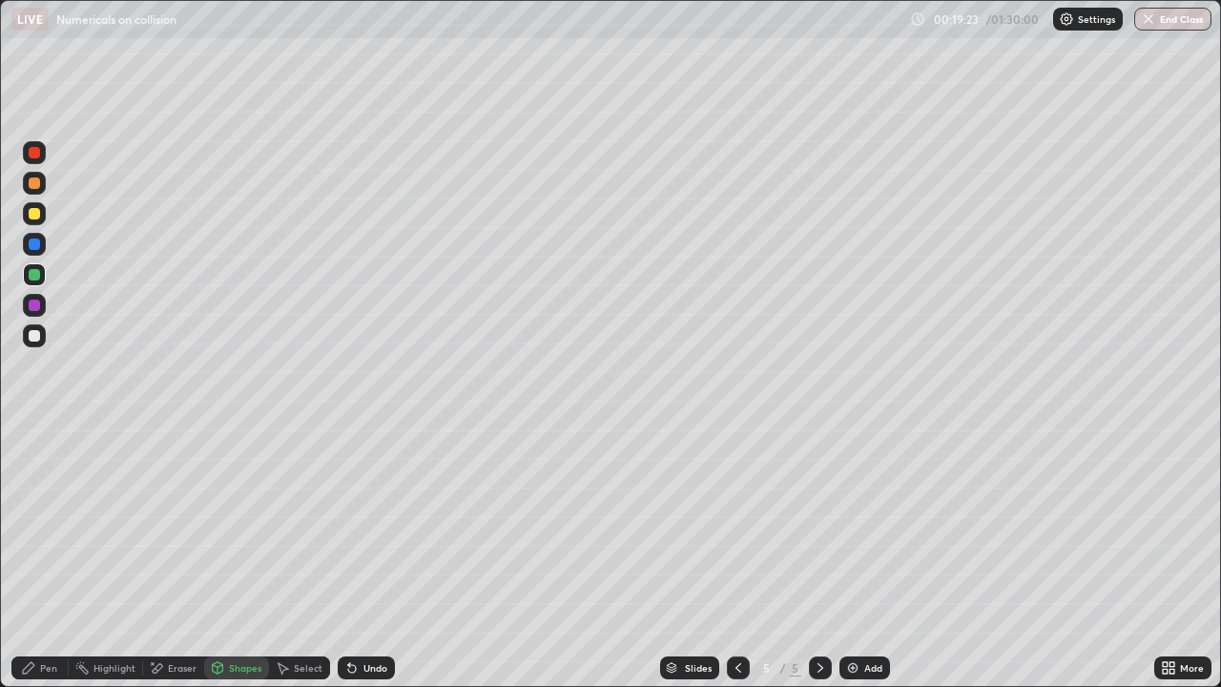
click at [300, 597] on div "Select" at bounding box center [308, 668] width 29 height 10
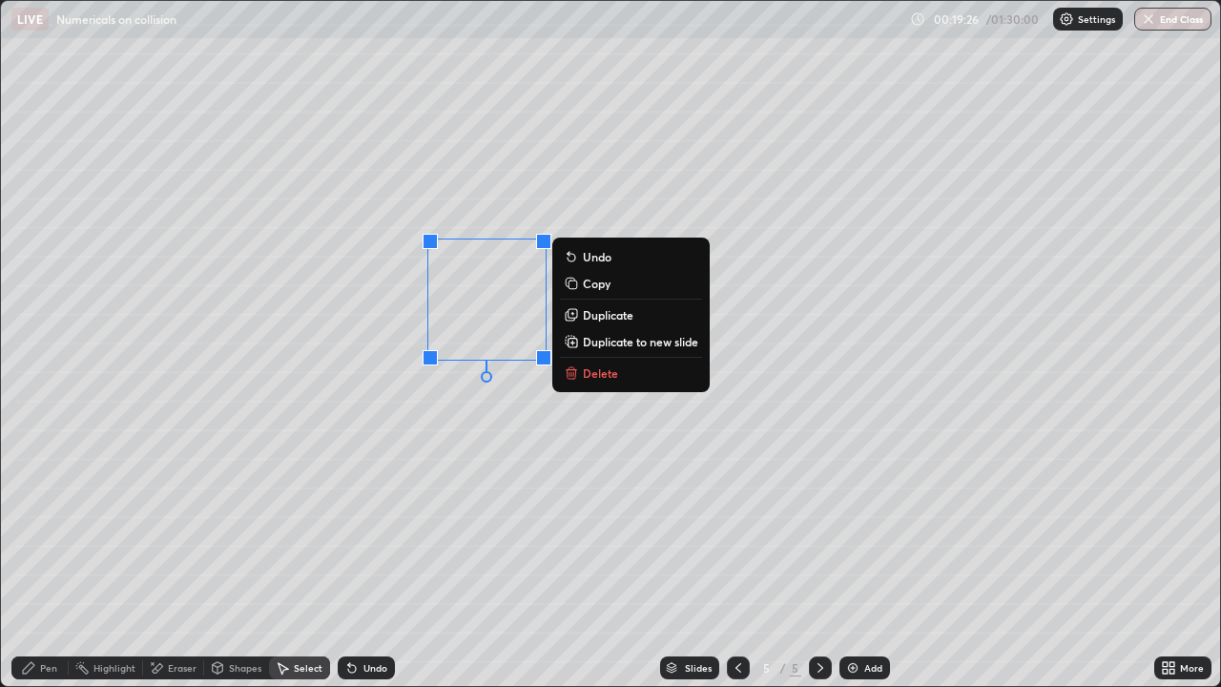
click at [59, 597] on div "Pen" at bounding box center [39, 667] width 57 height 23
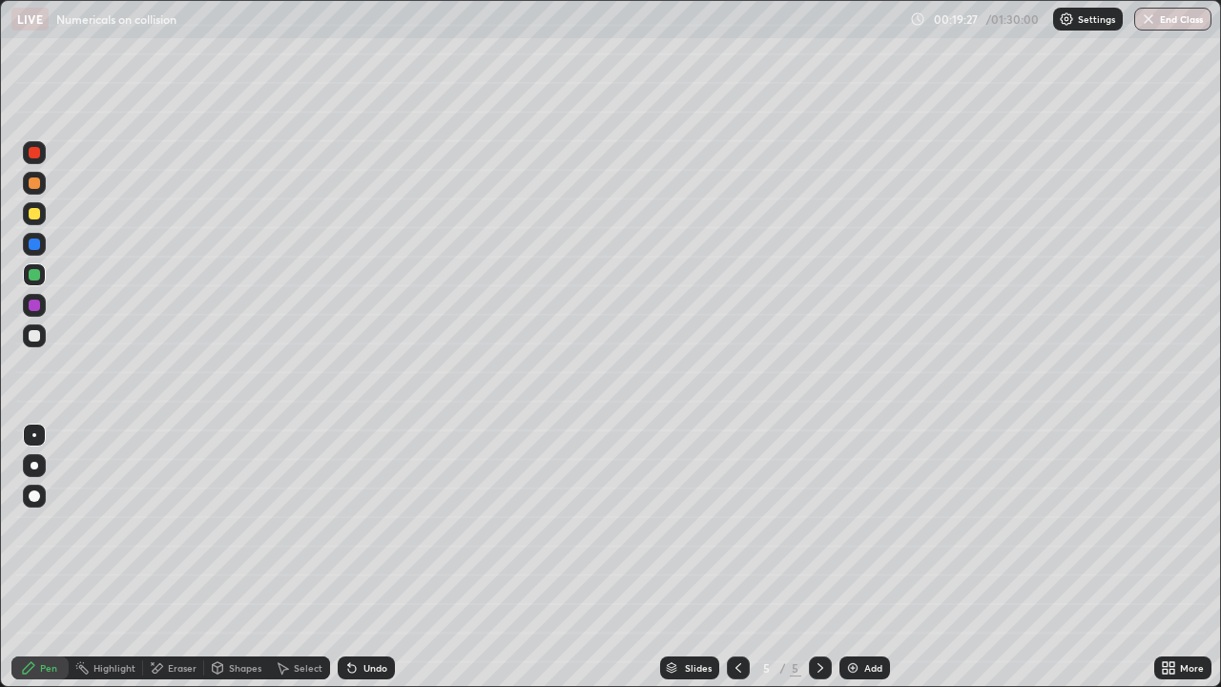
click at [234, 597] on div "Shapes" at bounding box center [245, 668] width 32 height 10
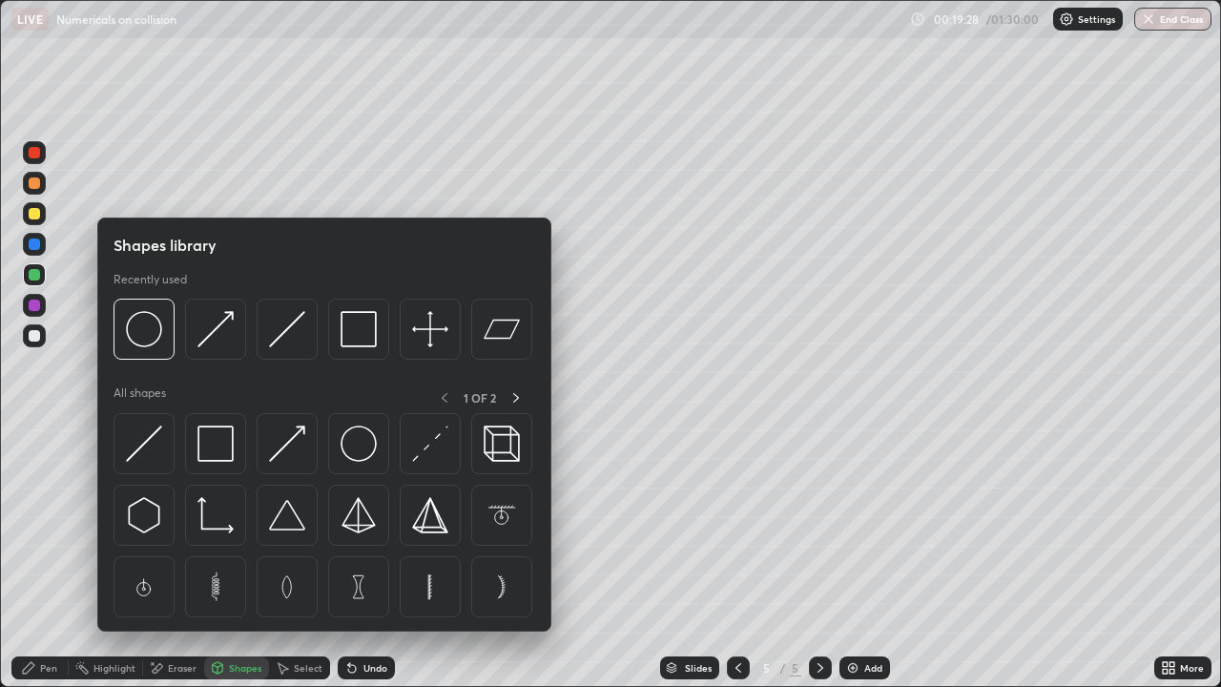
click at [235, 597] on div "Shapes" at bounding box center [245, 668] width 32 height 10
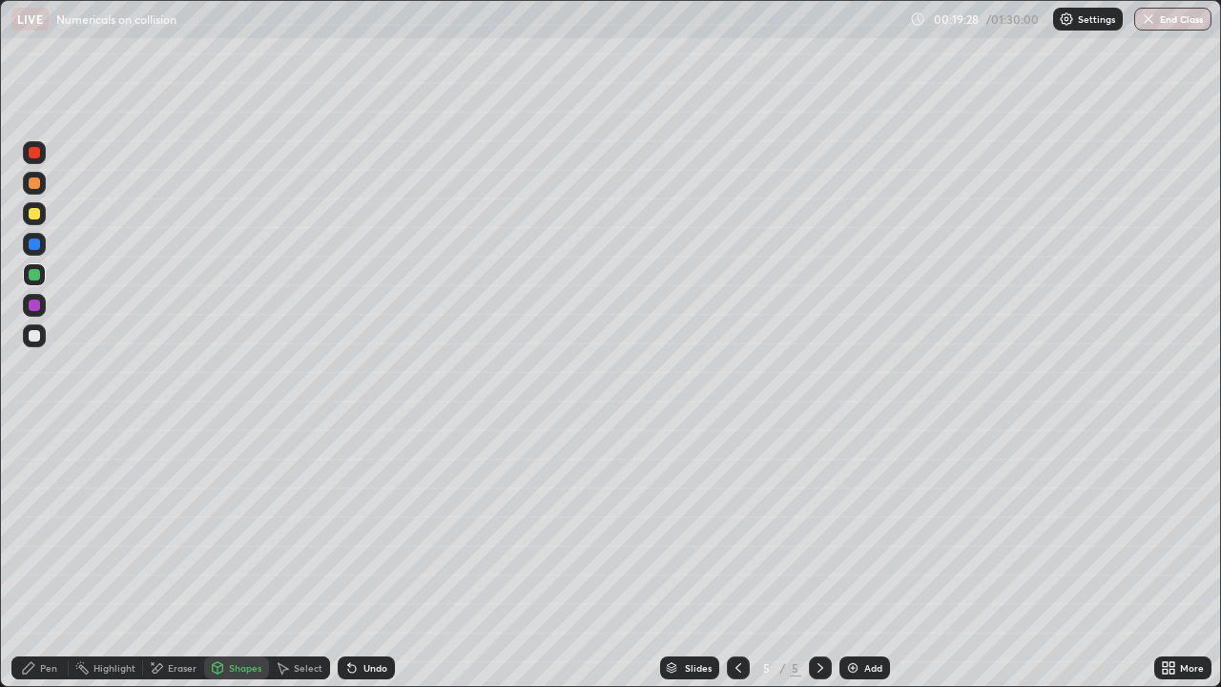
click at [234, 597] on div "Shapes" at bounding box center [245, 668] width 32 height 10
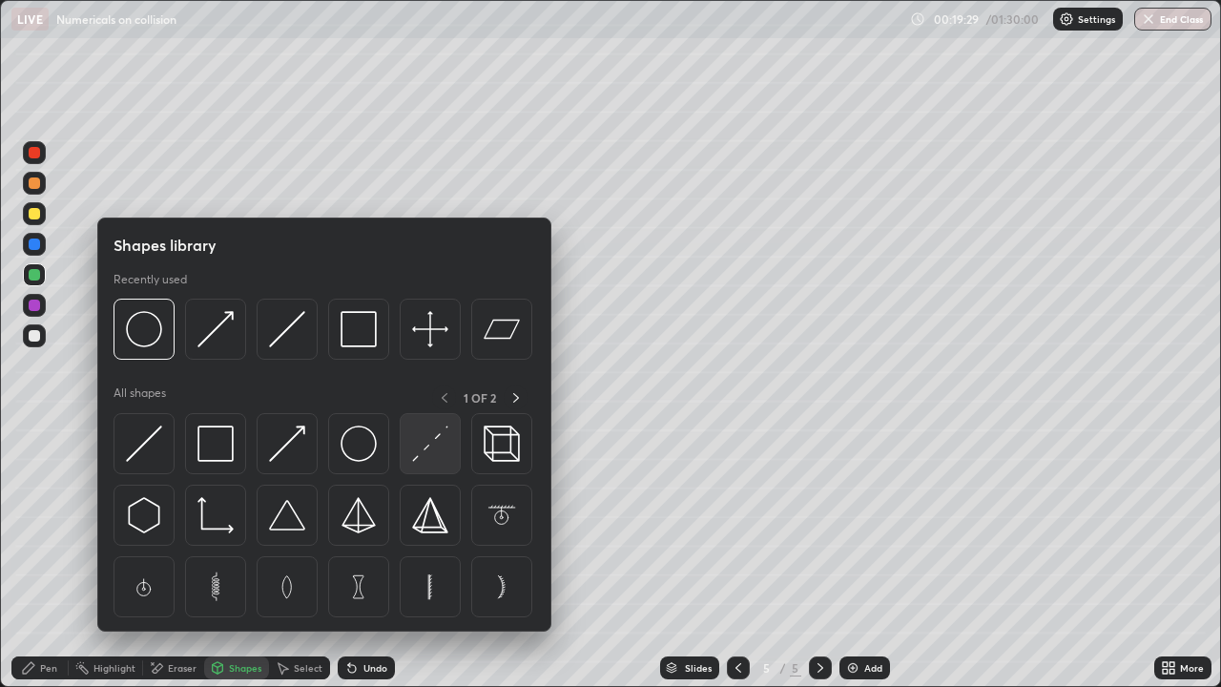
click at [426, 437] on img at bounding box center [430, 443] width 36 height 36
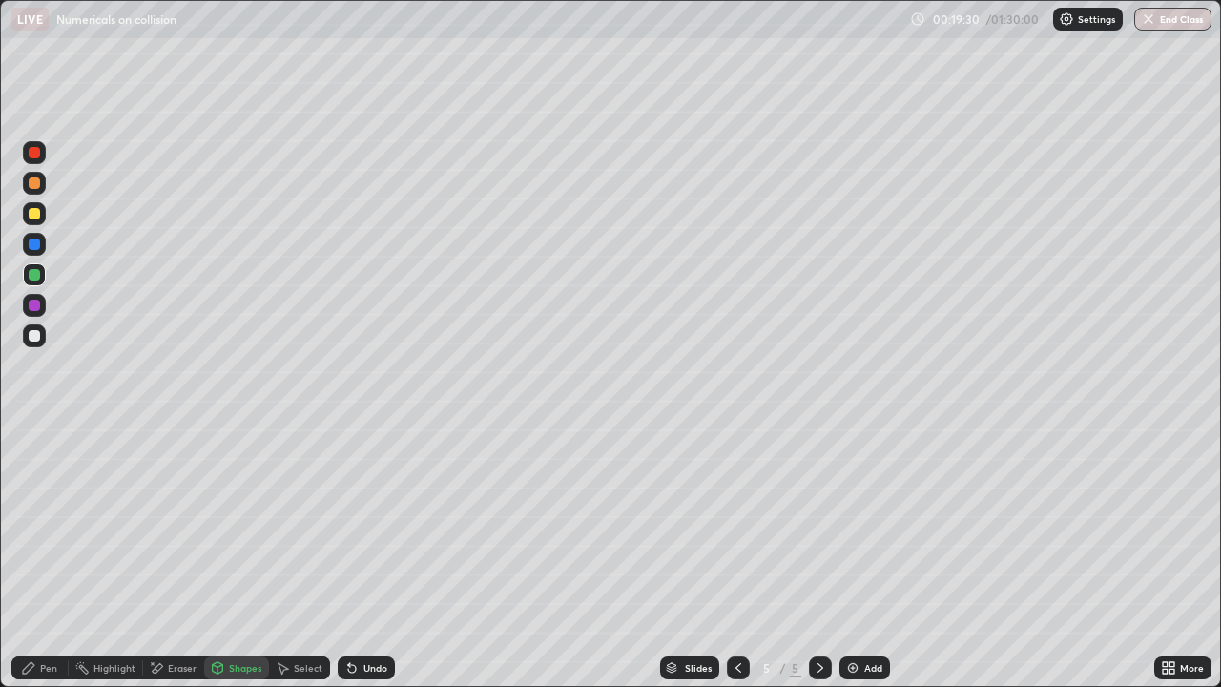
click at [41, 242] on div at bounding box center [34, 244] width 23 height 23
click at [243, 597] on div "Shapes" at bounding box center [245, 668] width 32 height 10
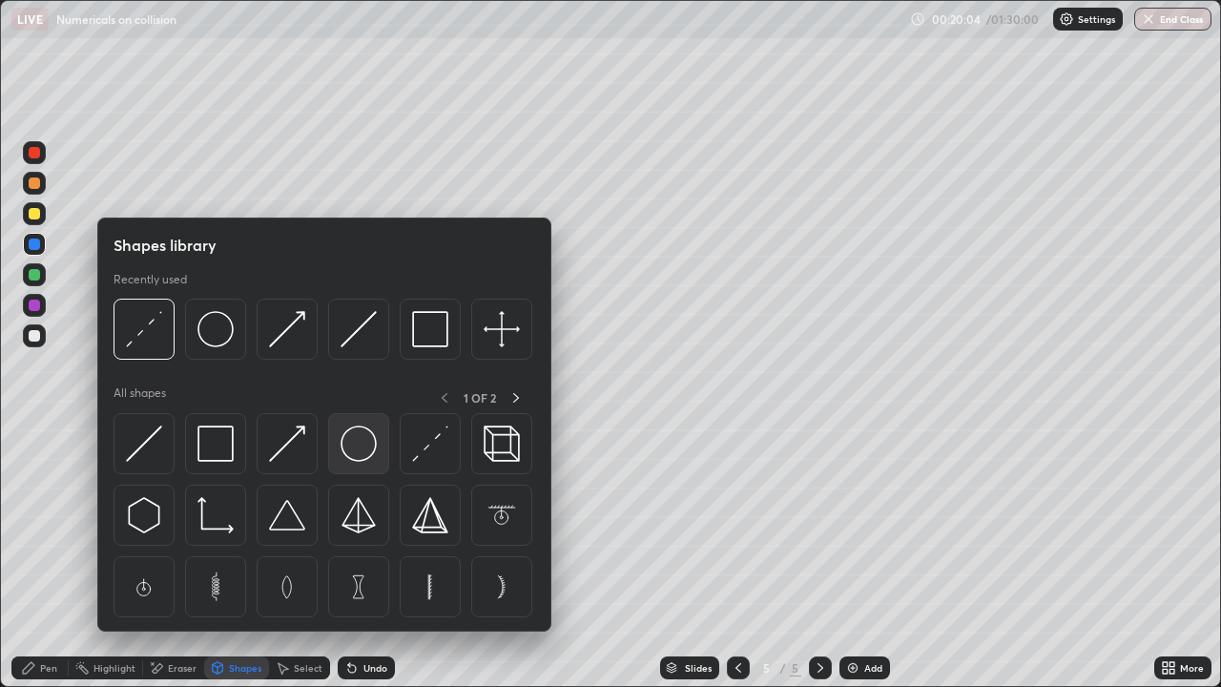
click at [352, 451] on img at bounding box center [359, 443] width 36 height 36
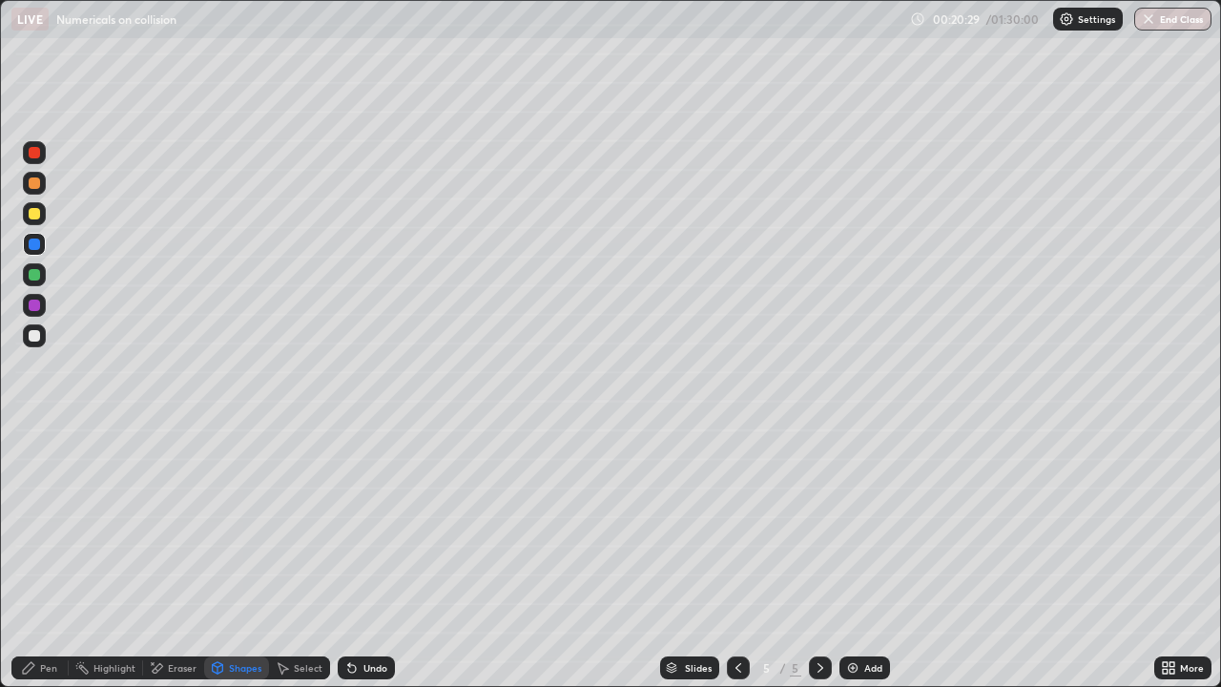
click at [180, 597] on div "Eraser" at bounding box center [182, 668] width 29 height 10
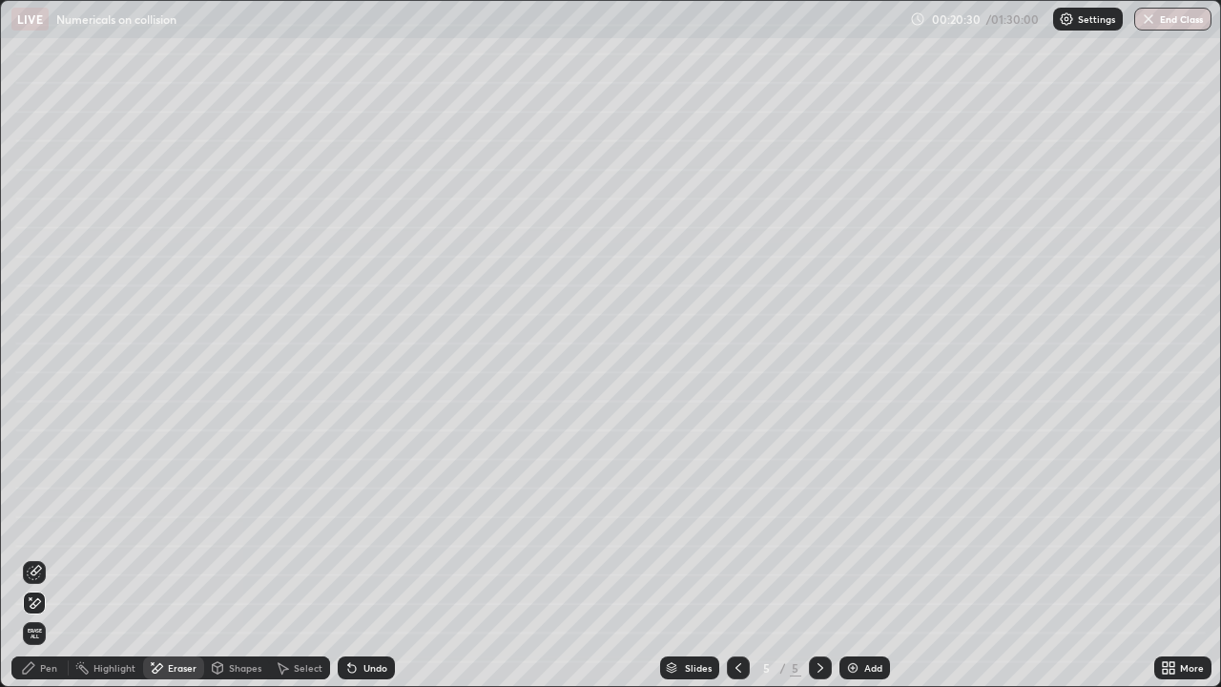
click at [37, 597] on span "Erase all" at bounding box center [34, 633] width 21 height 11
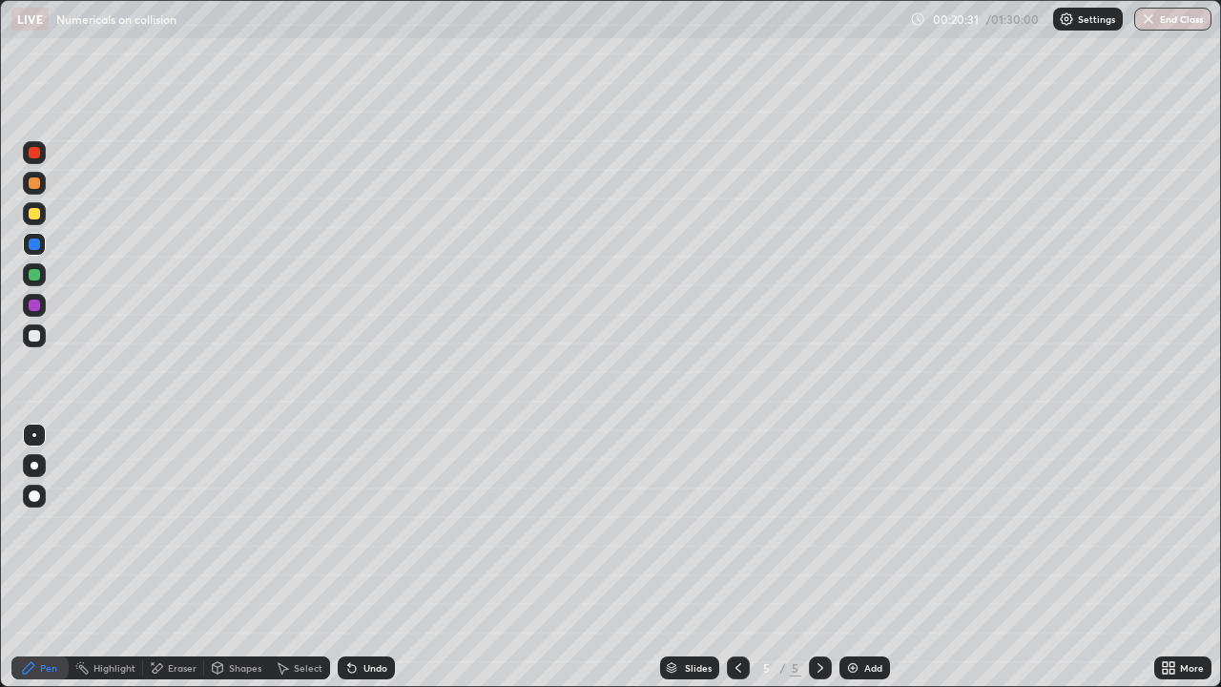
click at [253, 597] on div "Shapes" at bounding box center [236, 667] width 65 height 23
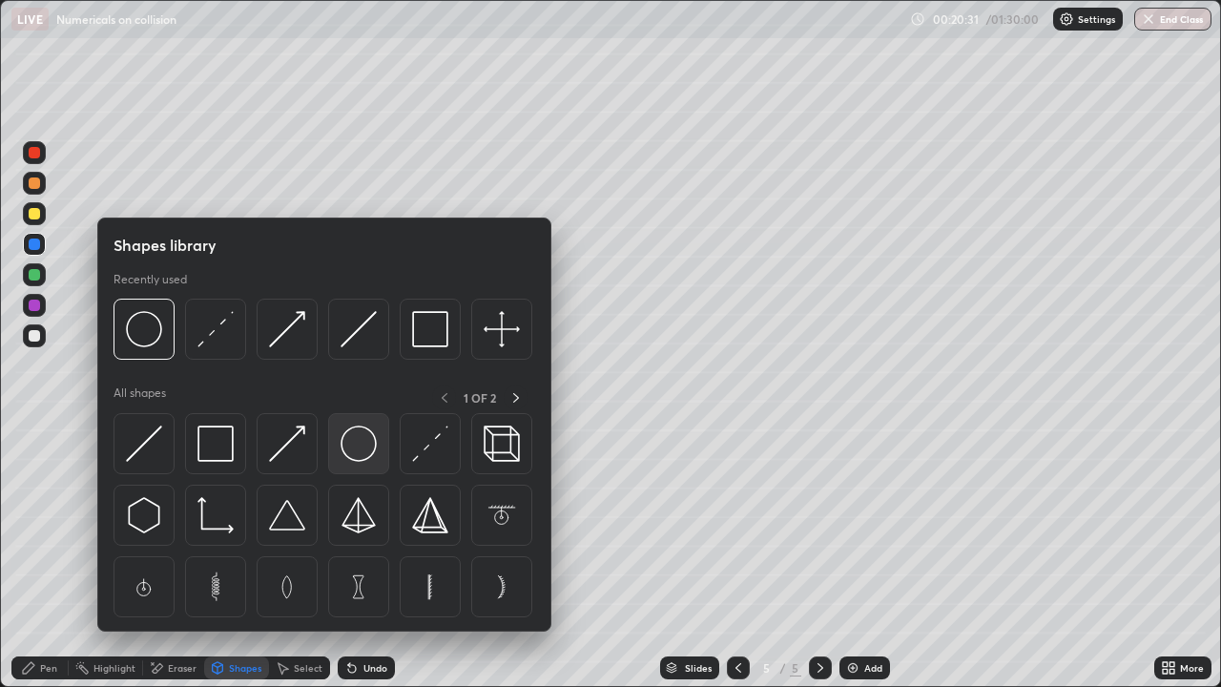
click at [366, 444] on img at bounding box center [359, 443] width 36 height 36
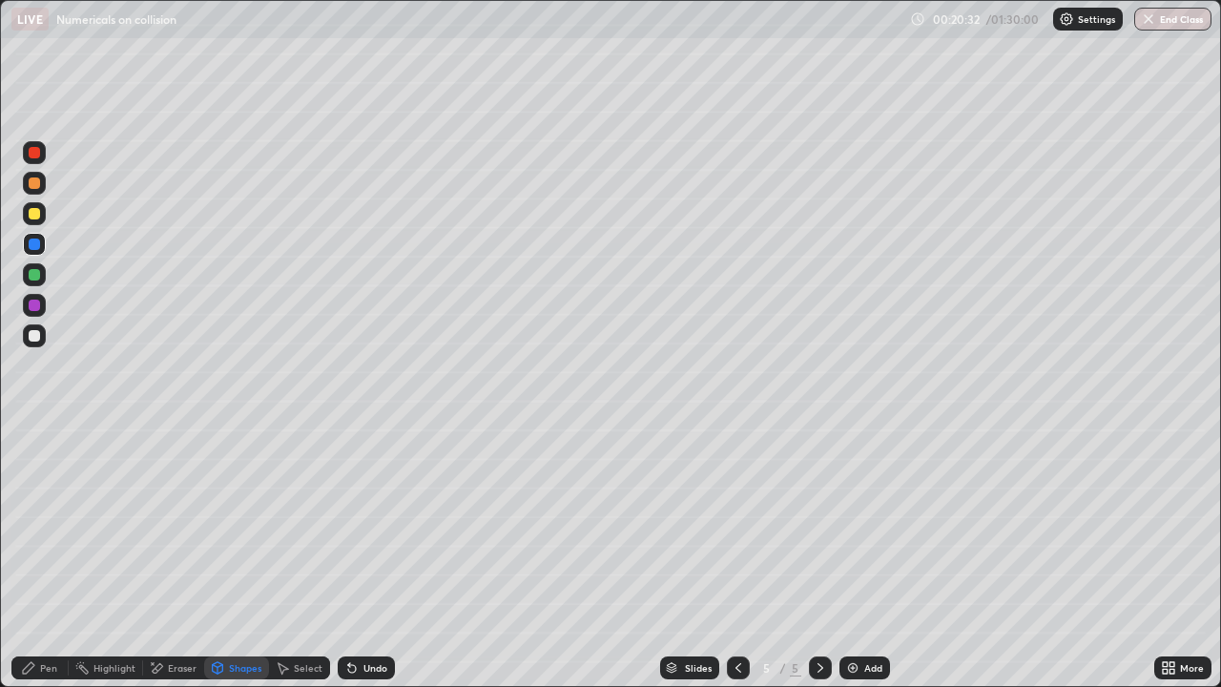
click at [38, 330] on div at bounding box center [34, 335] width 23 height 23
click at [311, 597] on div "Select" at bounding box center [308, 668] width 29 height 10
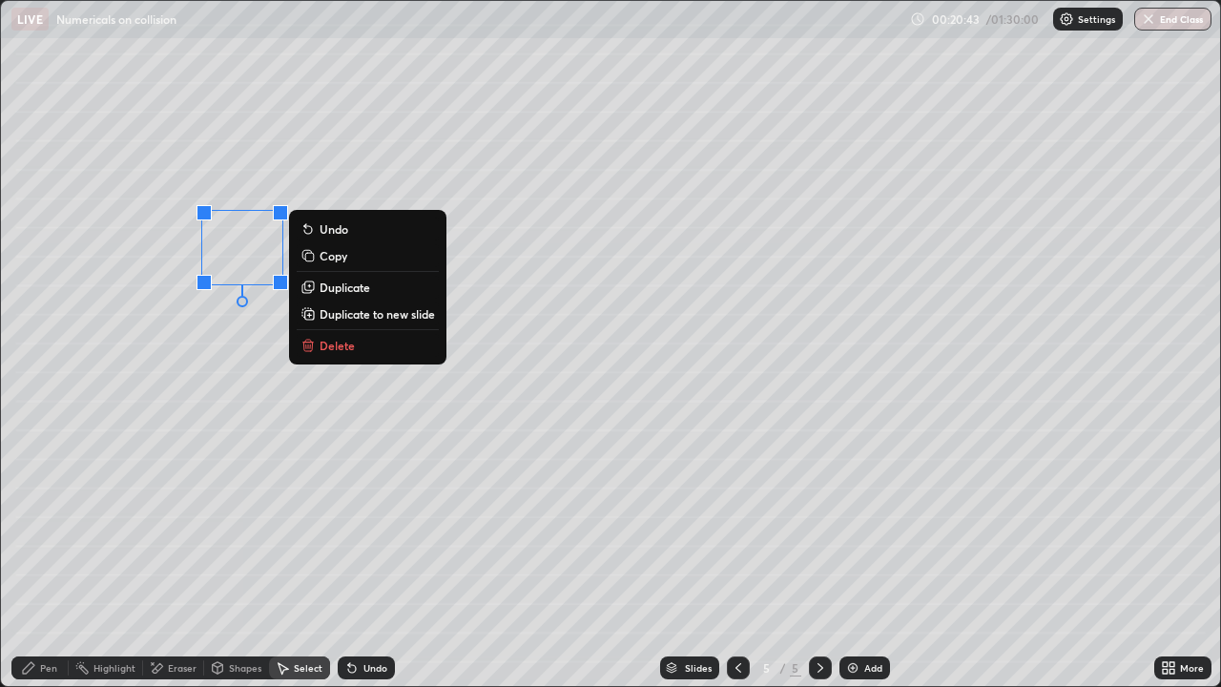
click at [366, 586] on div "0 ° Undo Copy Duplicate Duplicate to new slide Delete" at bounding box center [610, 343] width 1219 height 685
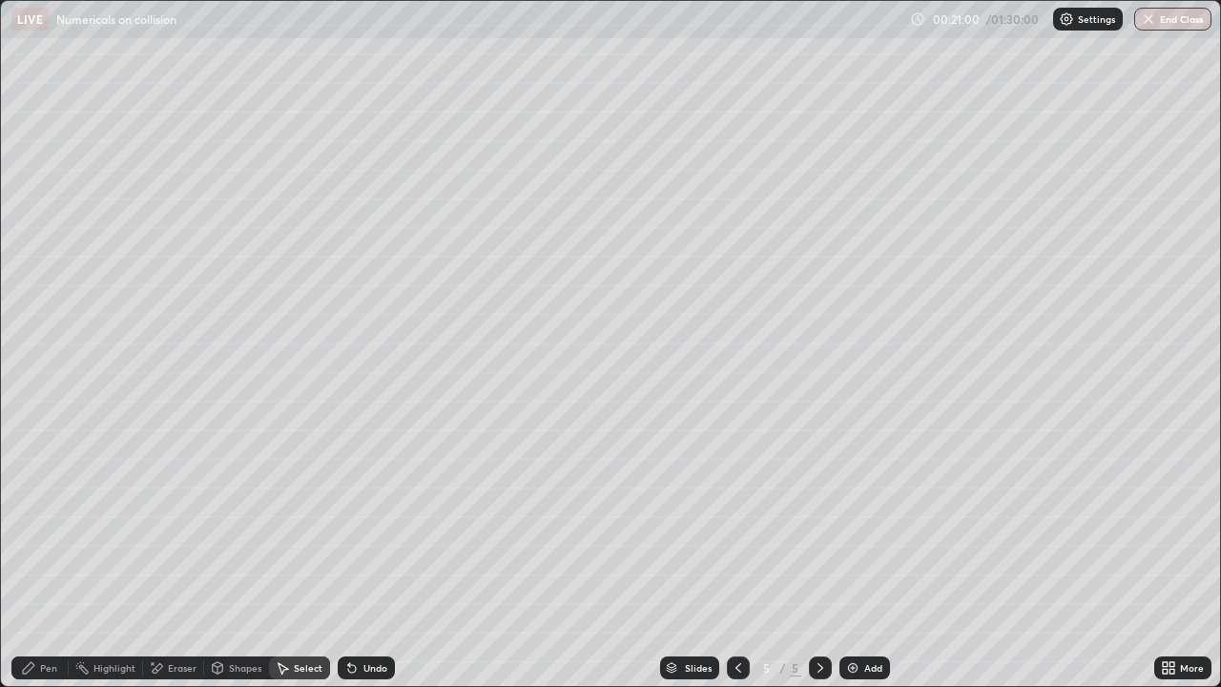
click at [54, 597] on div "Pen" at bounding box center [48, 668] width 17 height 10
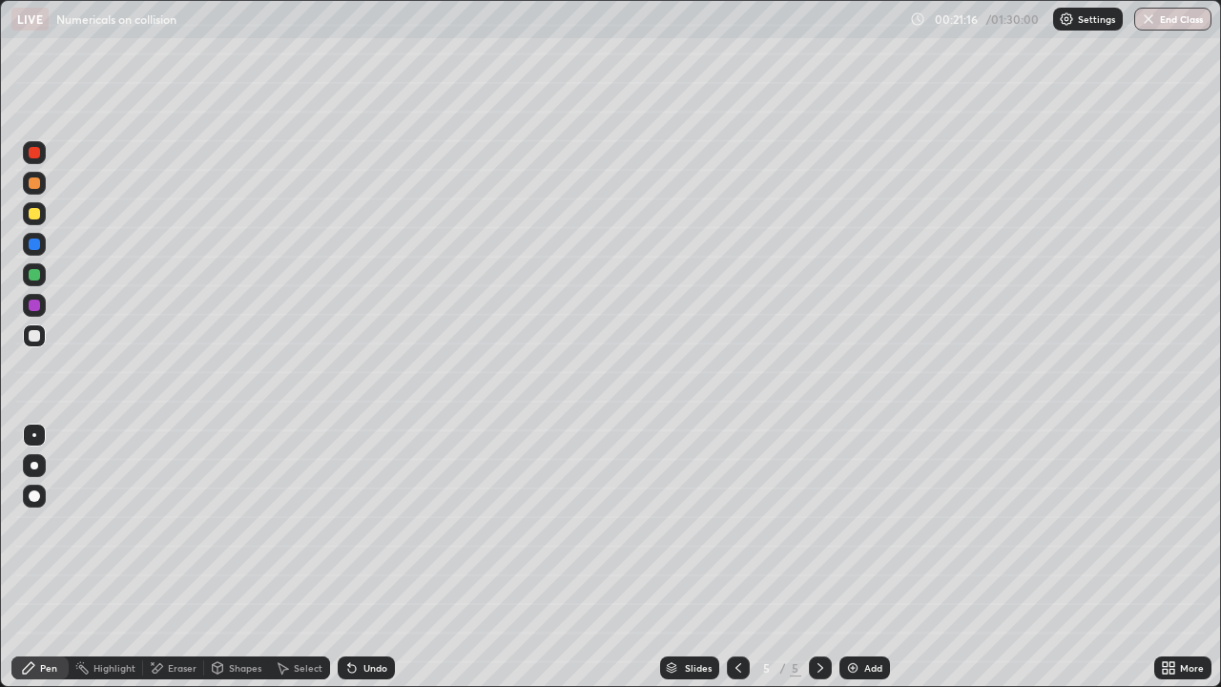
click at [25, 216] on div at bounding box center [34, 213] width 23 height 23
click at [181, 597] on div "Eraser" at bounding box center [182, 668] width 29 height 10
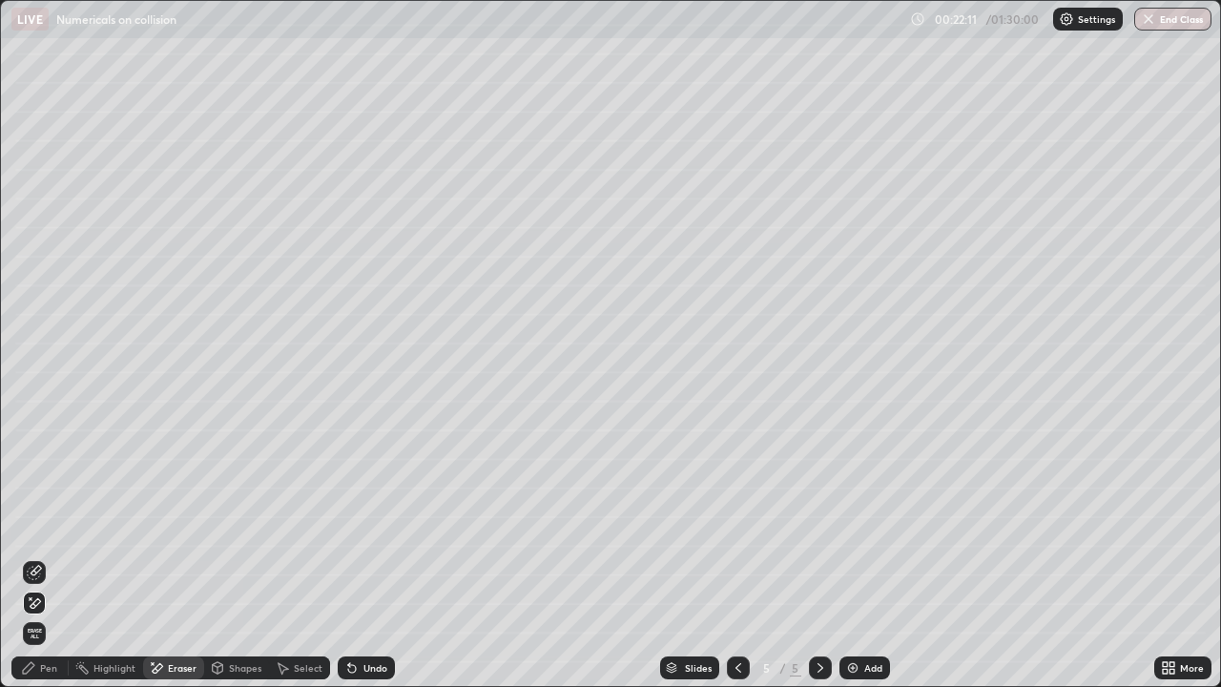
click at [34, 597] on span "Erase all" at bounding box center [34, 633] width 21 height 11
